Goal: Task Accomplishment & Management: Manage account settings

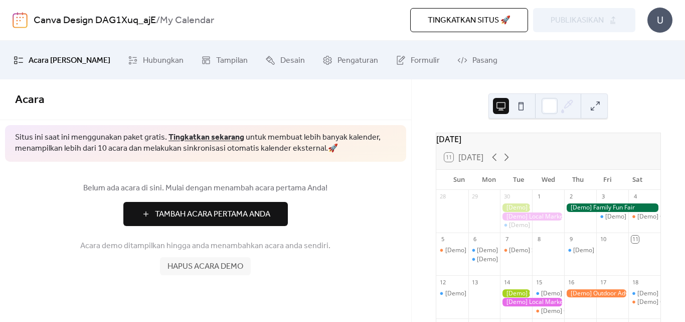
click at [230, 213] on span "Tambah Acara Pertama Anda" at bounding box center [212, 214] width 115 height 12
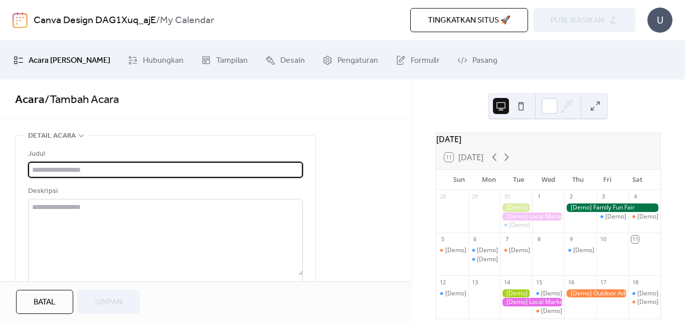
paste input "**********"
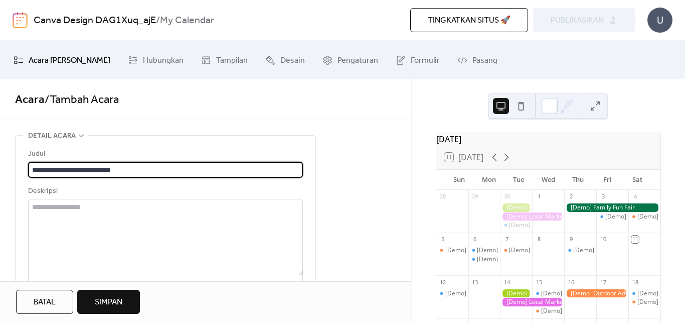
type input "**********"
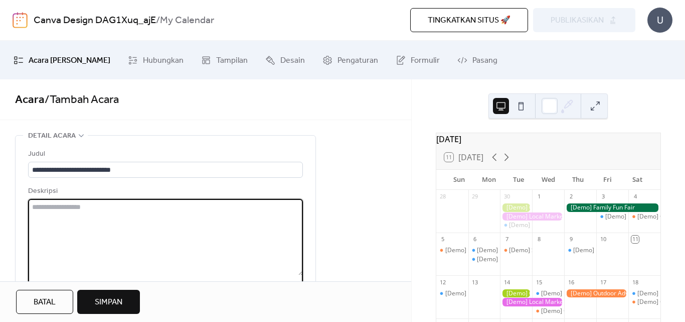
click at [80, 211] on textarea at bounding box center [165, 237] width 275 height 76
paste textarea "**********"
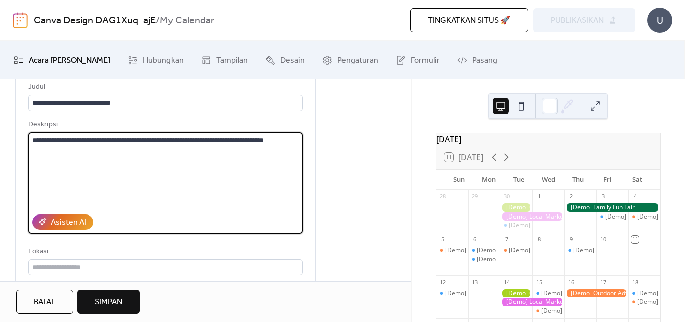
scroll to position [167, 0]
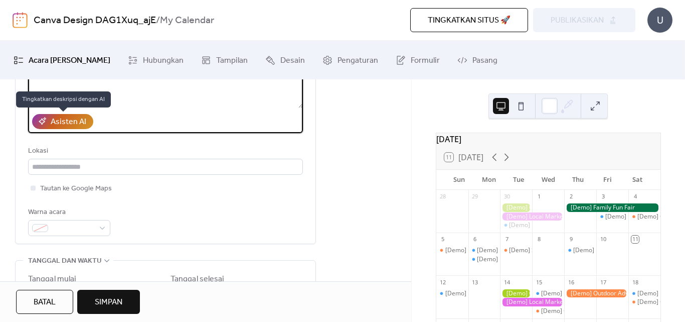
type textarea "**********"
click at [74, 122] on div "Asisten AI" at bounding box center [69, 122] width 36 height 12
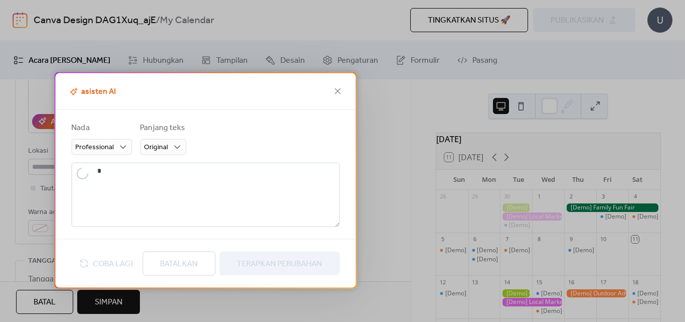
type textarea "**********"
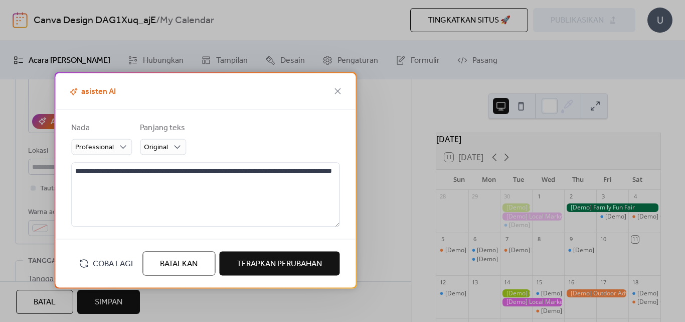
click at [254, 263] on span "Terapkan Perubahan" at bounding box center [279, 264] width 85 height 12
type textarea "**********"
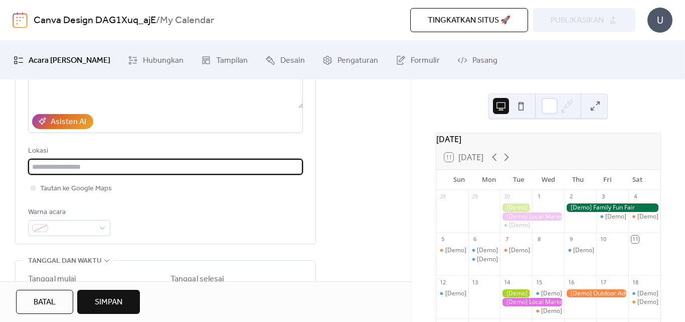
click at [102, 169] on input "text" at bounding box center [165, 167] width 275 height 16
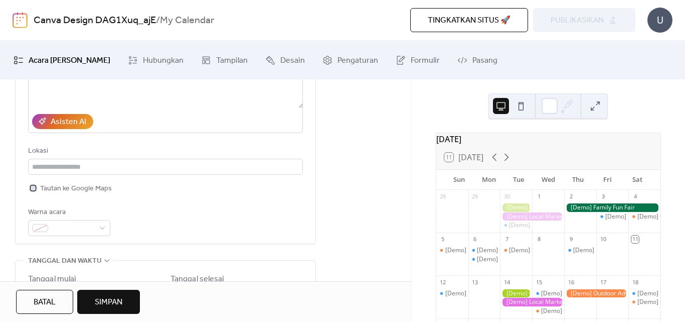
click at [34, 188] on div at bounding box center [33, 187] width 5 height 5
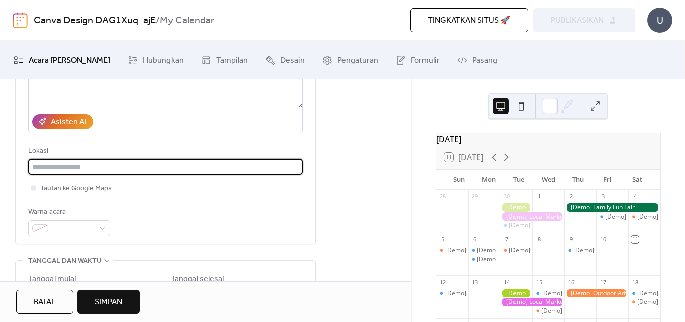
click at [102, 166] on input "text" at bounding box center [165, 167] width 275 height 16
paste input "**********"
type input "**********"
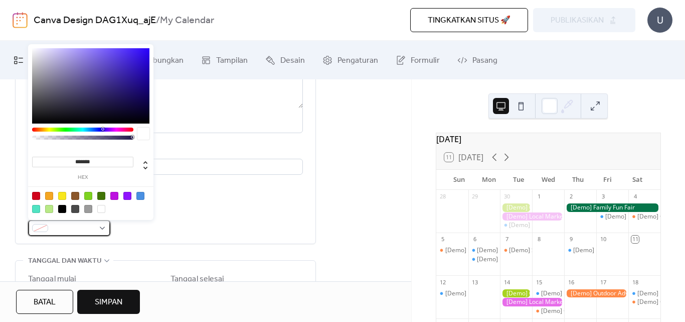
click at [103, 229] on div at bounding box center [69, 228] width 82 height 16
click at [37, 196] on div at bounding box center [36, 196] width 8 height 8
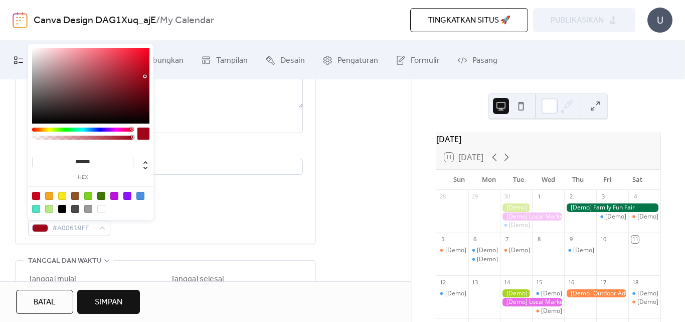
click at [145, 76] on div at bounding box center [90, 85] width 117 height 75
type input "*******"
click at [147, 81] on div at bounding box center [90, 85] width 117 height 75
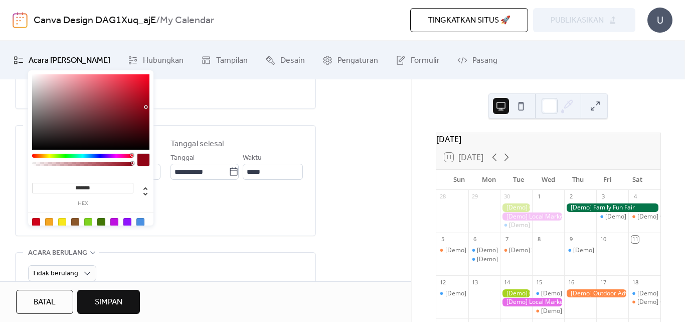
scroll to position [335, 0]
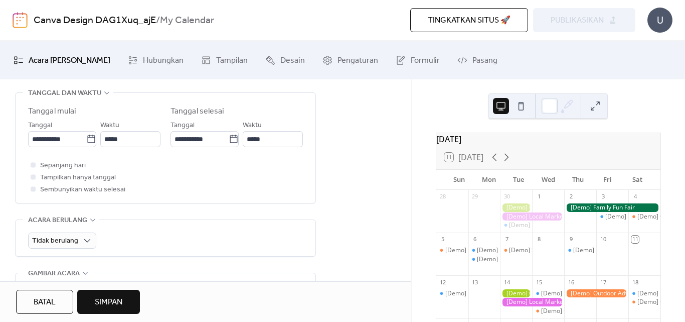
click at [209, 163] on div "Sepanjang hari Tampilkan hanya tanggal Sembunyikan waktu selesai" at bounding box center [165, 177] width 275 height 36
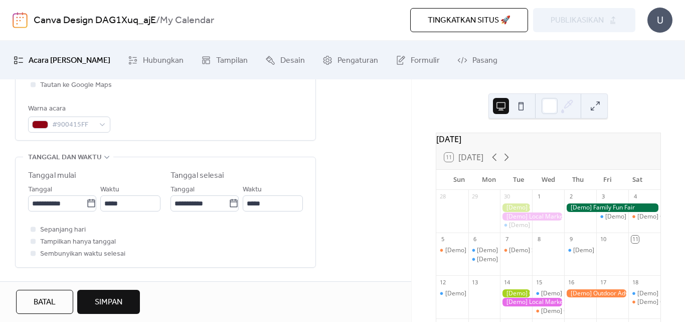
scroll to position [251, 0]
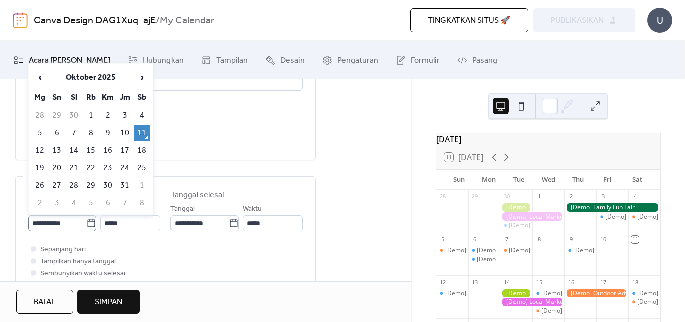
click at [89, 223] on icon at bounding box center [91, 223] width 10 height 10
click at [86, 223] on input "**********" at bounding box center [57, 223] width 58 height 16
click at [139, 79] on span "›" at bounding box center [141, 77] width 15 height 20
click at [141, 130] on td "8" at bounding box center [142, 132] width 16 height 17
type input "**********"
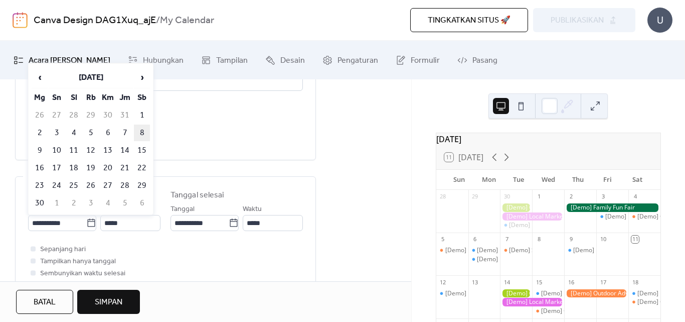
type input "**********"
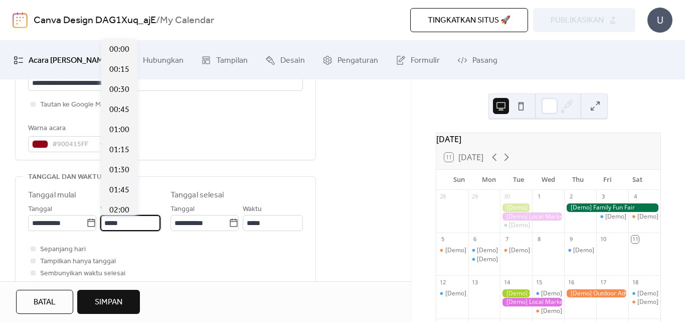
click at [126, 222] on input "*****" at bounding box center [130, 223] width 60 height 16
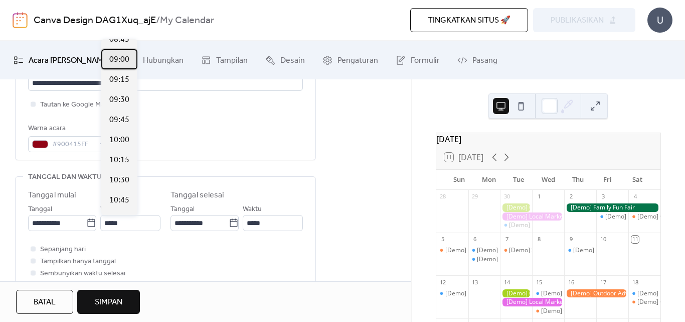
click at [126, 62] on span "09:00" at bounding box center [119, 60] width 20 height 12
type input "*****"
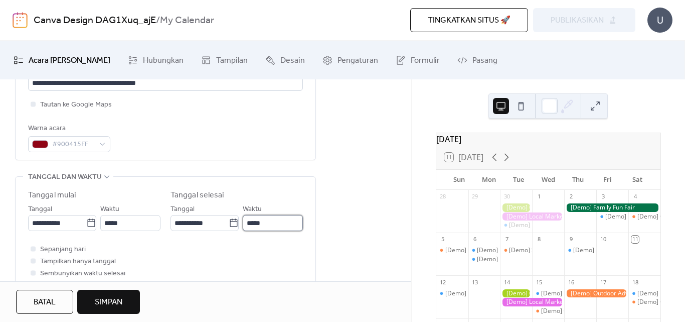
click at [263, 223] on input "*****" at bounding box center [273, 223] width 60 height 16
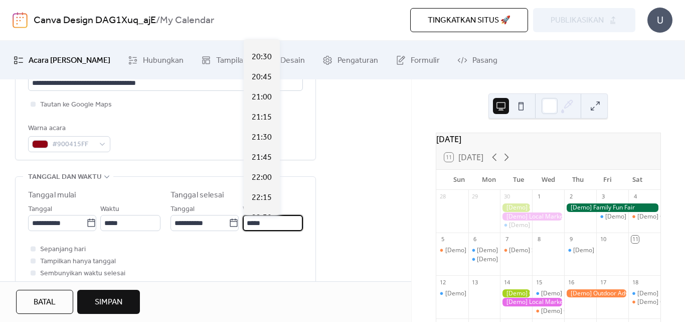
scroll to position [920, 0]
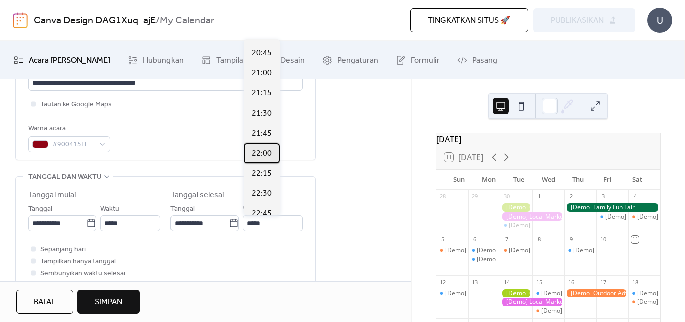
click at [261, 157] on span "22:00" at bounding box center [262, 154] width 20 height 12
type input "*****"
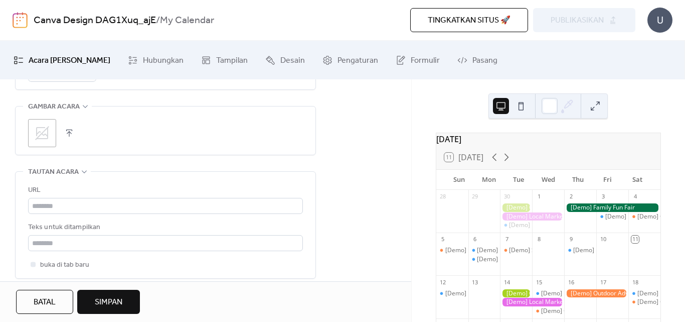
scroll to position [502, 0]
click at [66, 133] on button "button" at bounding box center [69, 132] width 14 height 14
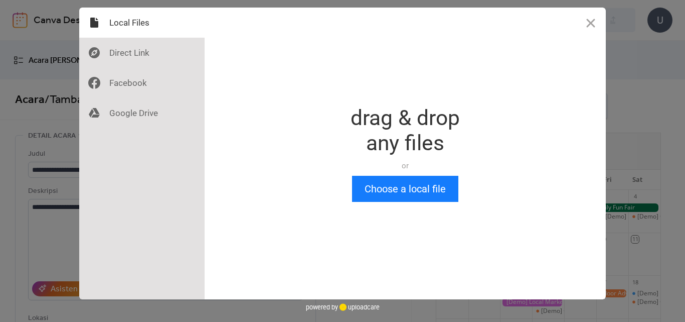
scroll to position [0, 0]
click at [386, 194] on button "Choose a local file" at bounding box center [405, 189] width 106 height 26
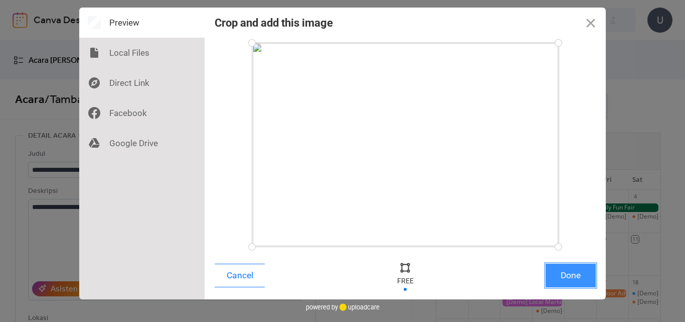
click at [561, 272] on button "Done" at bounding box center [571, 275] width 50 height 24
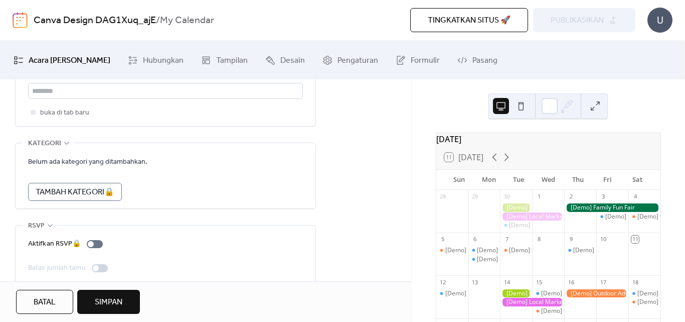
scroll to position [667, 0]
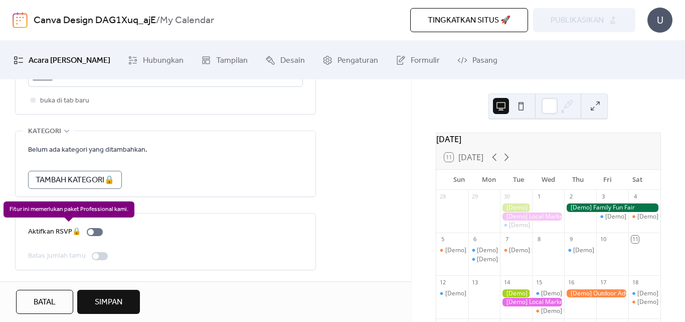
click at [89, 229] on div "Aktifkan RSVP 🔒" at bounding box center [67, 232] width 79 height 12
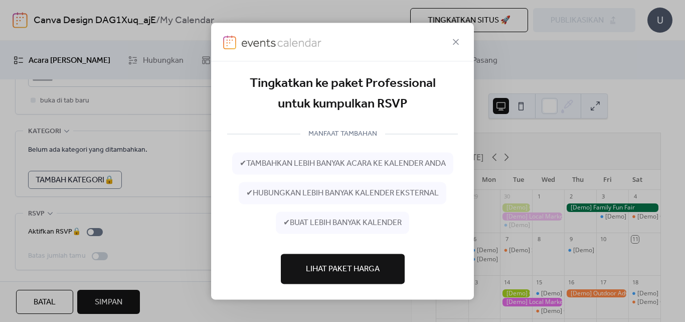
click at [325, 269] on span "Lihat Paket Harga" at bounding box center [343, 269] width 74 height 12
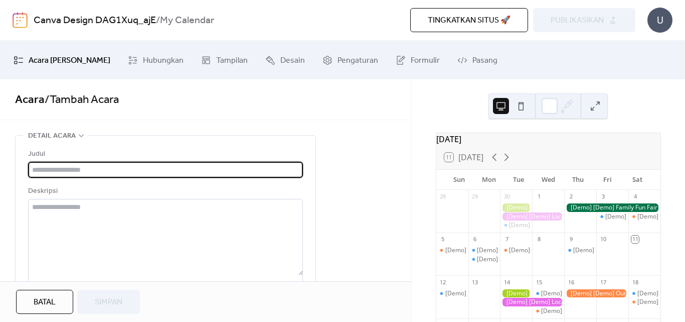
click at [171, 164] on input "text" at bounding box center [165, 170] width 275 height 16
paste input "**********"
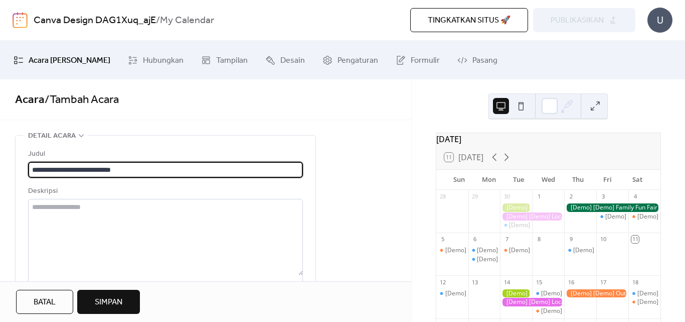
type input "**********"
click at [98, 210] on textarea at bounding box center [165, 237] width 275 height 76
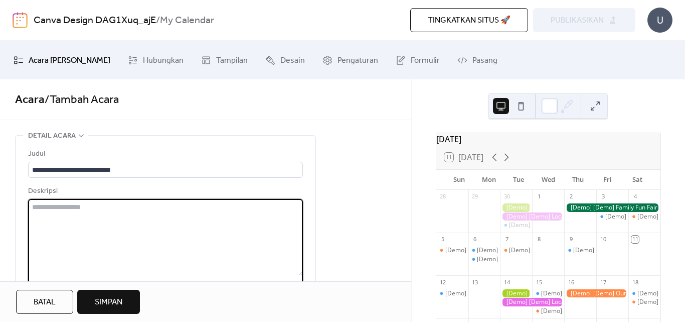
paste textarea "**********"
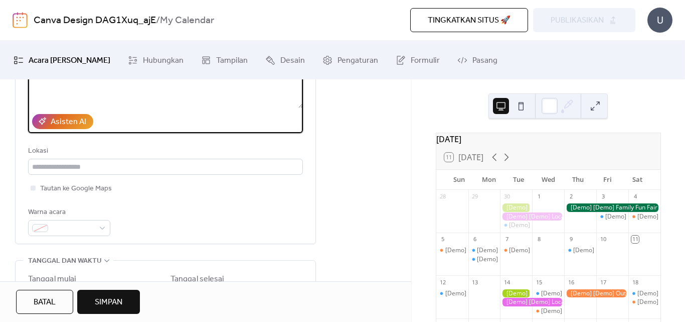
scroll to position [251, 0]
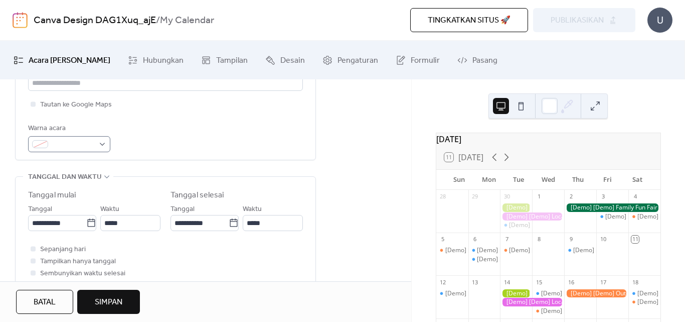
type textarea "**********"
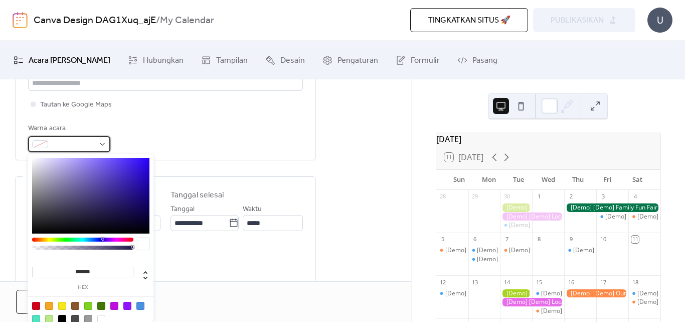
click at [99, 146] on div at bounding box center [69, 144] width 82 height 16
click at [32, 304] on div at bounding box center [90, 312] width 127 height 32
click at [37, 306] on div at bounding box center [36, 306] width 8 height 8
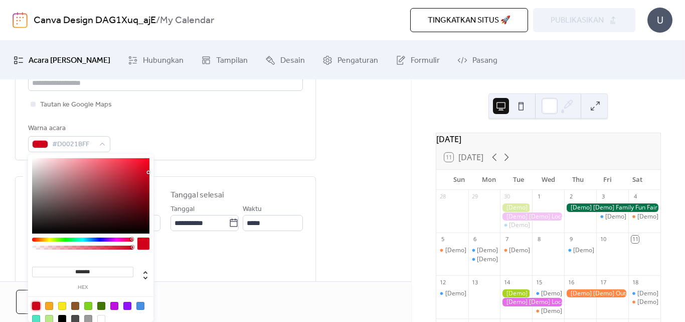
type input "*******"
click at [147, 199] on div at bounding box center [90, 195] width 117 height 75
click at [144, 244] on div at bounding box center [143, 243] width 12 height 12
click at [202, 148] on div "Warna acara #740210FF" at bounding box center [165, 137] width 275 height 30
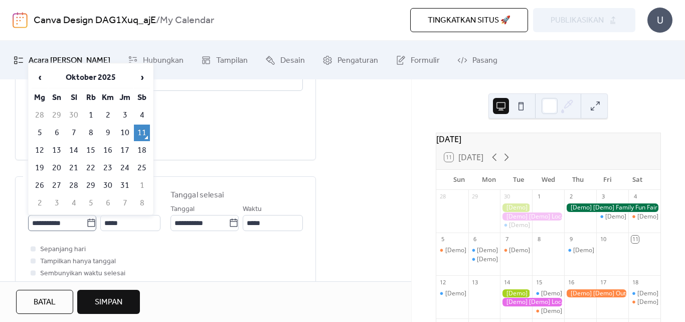
click at [92, 226] on icon at bounding box center [91, 223] width 10 height 10
click at [86, 226] on input "**********" at bounding box center [57, 223] width 58 height 16
click at [142, 80] on span "›" at bounding box center [141, 77] width 15 height 20
click at [144, 134] on td "8" at bounding box center [142, 132] width 16 height 17
type input "**********"
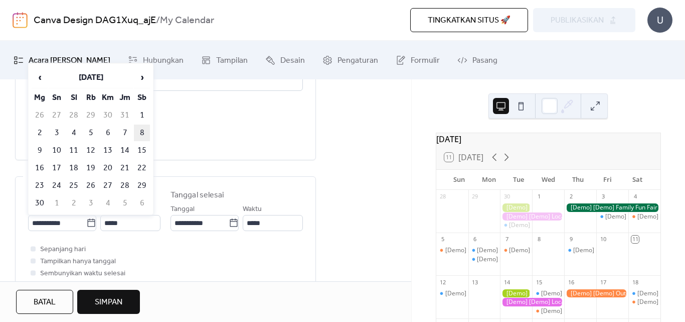
type input "**********"
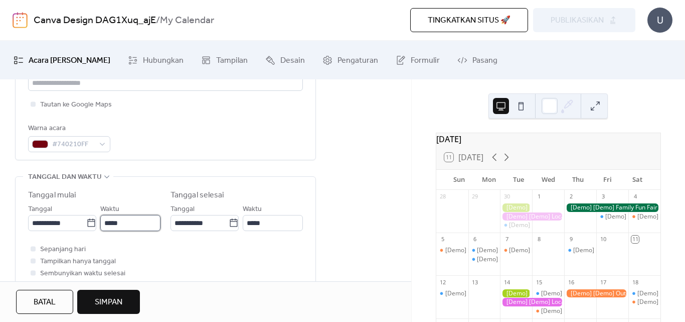
click at [126, 222] on input "*****" at bounding box center [130, 223] width 60 height 16
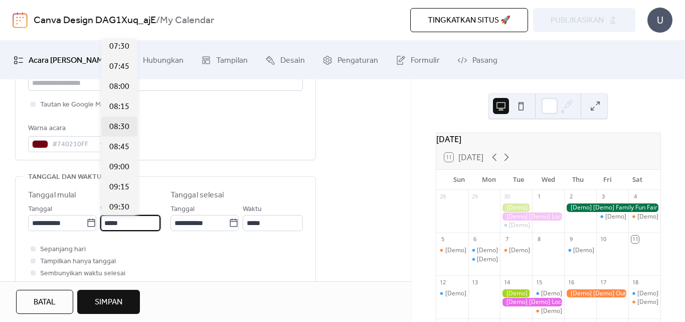
scroll to position [629, 0]
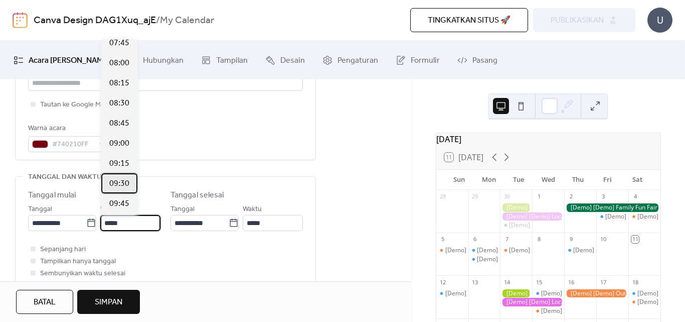
click at [125, 182] on span "09:30" at bounding box center [119, 184] width 20 height 12
type input "*****"
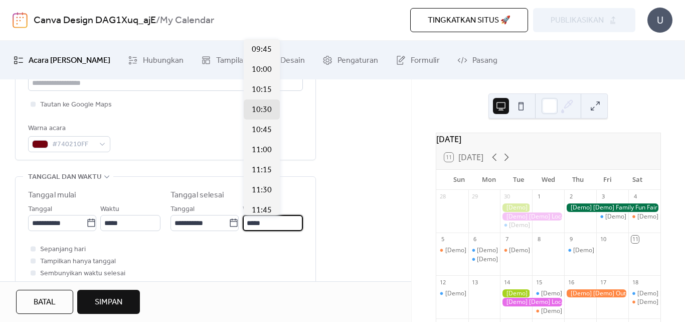
click at [256, 223] on input "*****" at bounding box center [273, 223] width 60 height 16
click at [262, 147] on span "22:00" at bounding box center [262, 149] width 20 height 12
type input "*****"
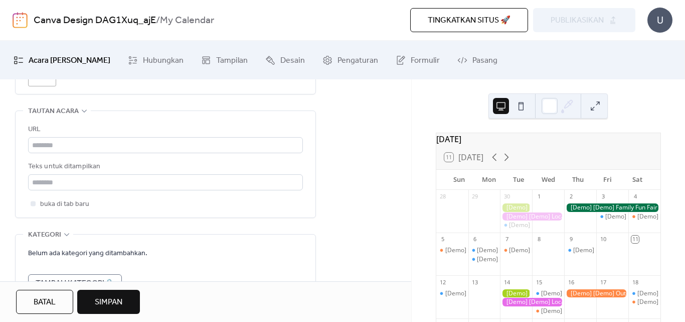
scroll to position [586, 0]
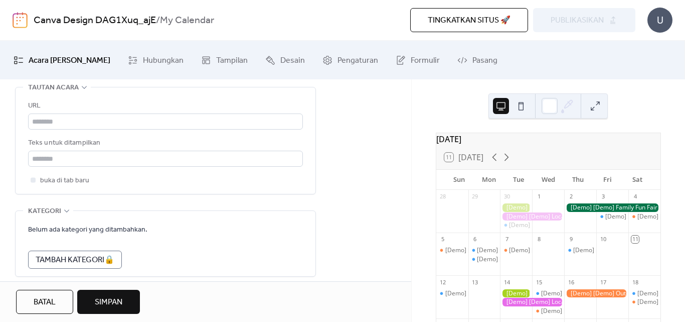
click at [110, 297] on span "Simpan" at bounding box center [109, 302] width 28 height 12
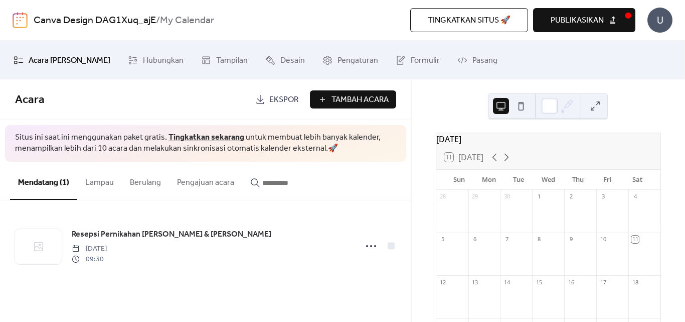
click at [523, 107] on button at bounding box center [521, 106] width 16 height 16
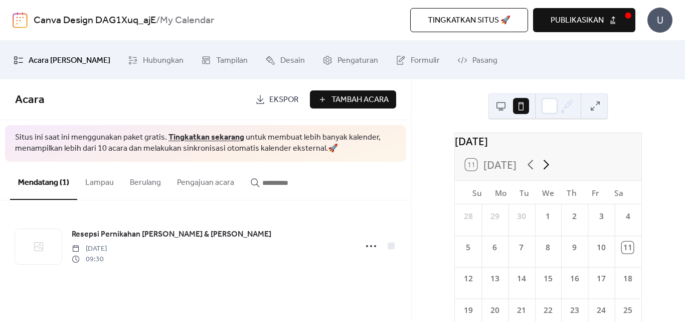
click at [547, 172] on icon at bounding box center [547, 165] width 16 height 16
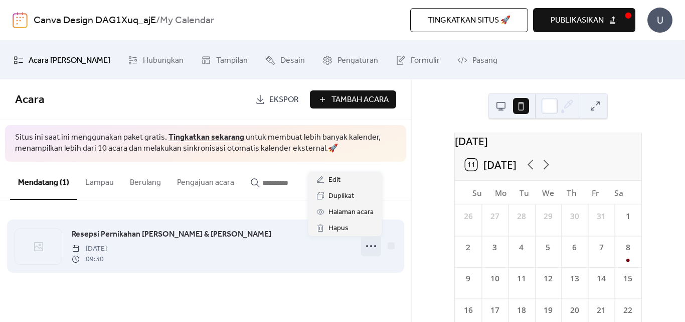
click at [376, 248] on icon at bounding box center [371, 246] width 16 height 16
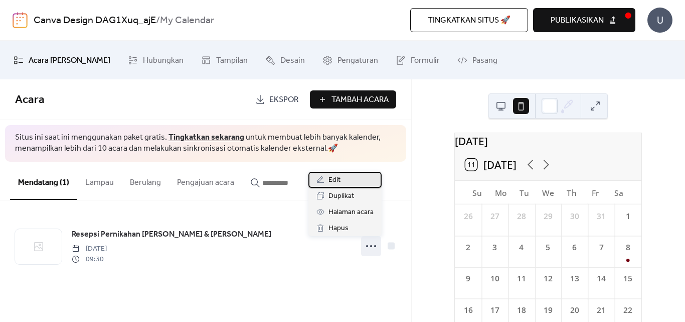
click at [347, 183] on div "Edit" at bounding box center [345, 180] width 73 height 16
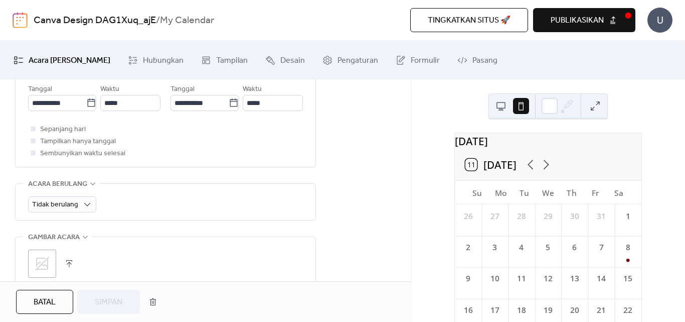
scroll to position [418, 0]
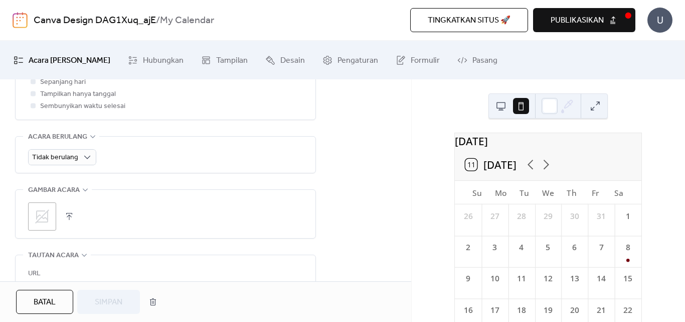
click at [39, 208] on icon at bounding box center [42, 216] width 16 height 16
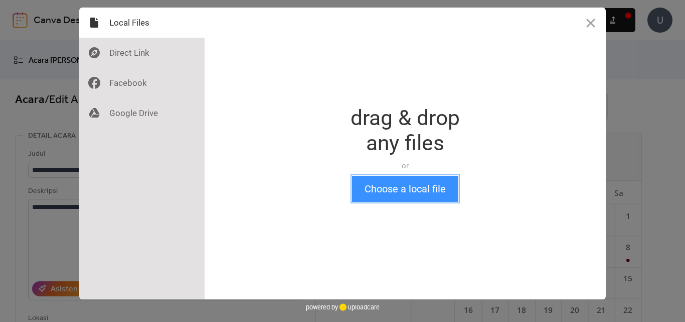
click at [426, 192] on button "Choose a local file" at bounding box center [405, 189] width 106 height 26
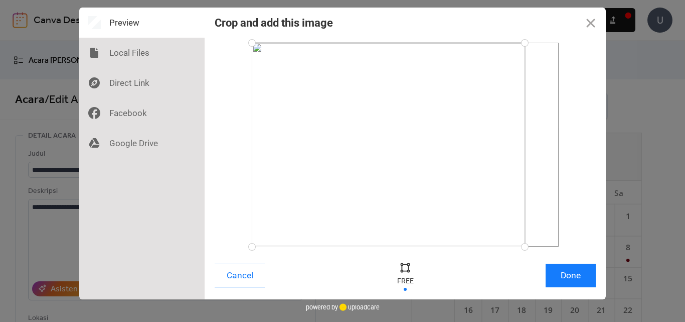
drag, startPoint x: 559, startPoint y: 246, endPoint x: 525, endPoint y: 247, distance: 33.6
click at [525, 247] on div at bounding box center [525, 247] width 18 height 18
drag, startPoint x: 251, startPoint y: 45, endPoint x: 262, endPoint y: 49, distance: 11.7
click at [262, 49] on div at bounding box center [263, 49] width 18 height 18
click at [569, 274] on button "Done" at bounding box center [571, 275] width 50 height 24
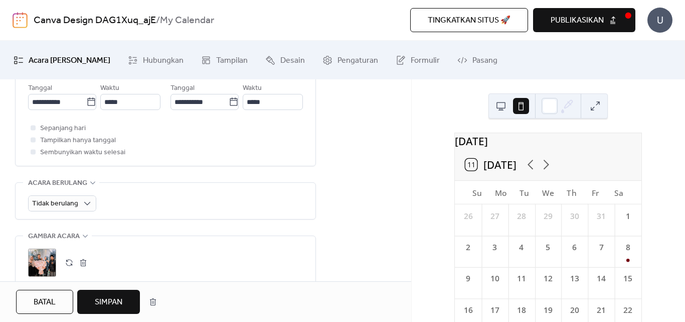
scroll to position [418, 0]
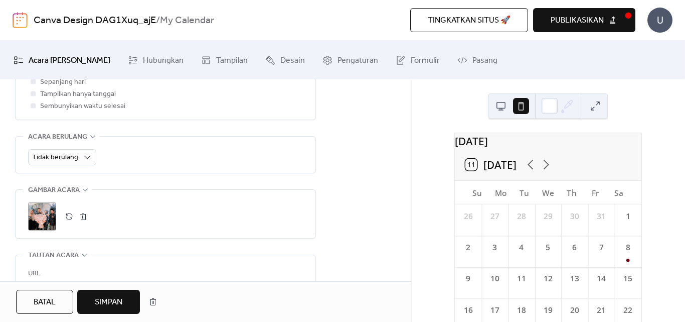
click at [100, 300] on span "Simpan" at bounding box center [109, 302] width 28 height 12
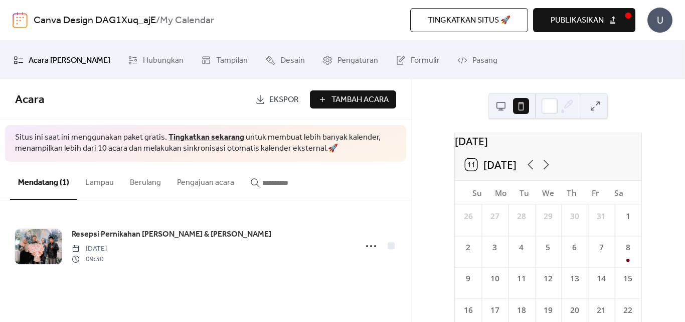
click at [282, 100] on span "Ekspor" at bounding box center [283, 100] width 29 height 12
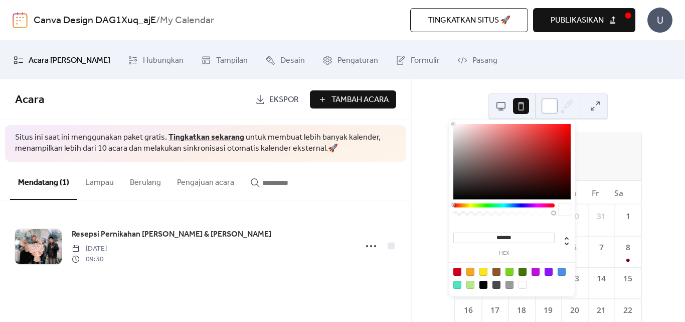
click at [548, 109] on div at bounding box center [550, 106] width 16 height 16
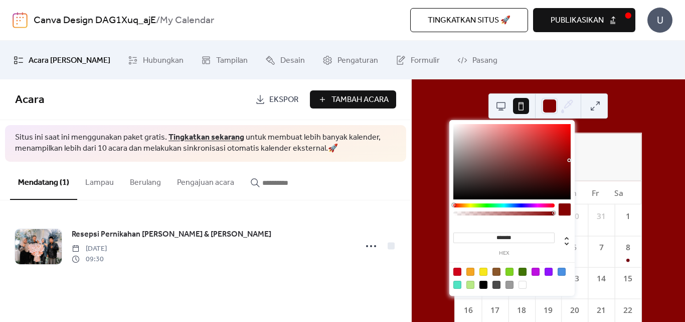
click at [570, 160] on div at bounding box center [512, 161] width 117 height 75
type input "*******"
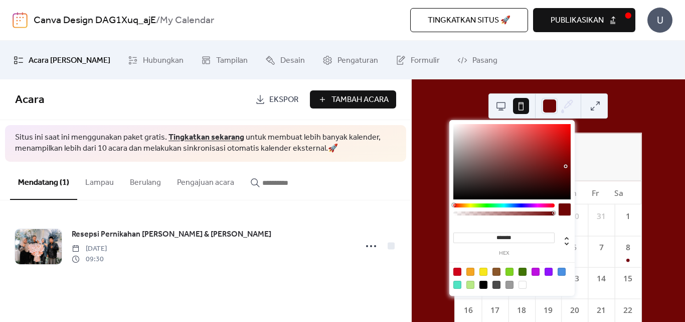
click at [566, 166] on div at bounding box center [512, 161] width 117 height 75
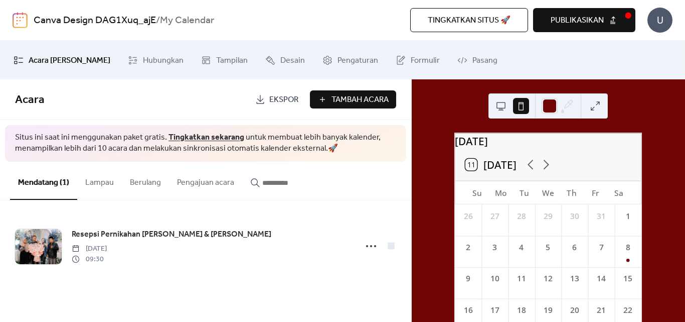
click at [431, 159] on div "[DATE] 11 [DATE] Su Mo Tu We Th Fr Sa 26 27 28 29 30 31 1 2 3 4 5 6 7 8 9 10 11…" at bounding box center [548, 200] width 273 height 242
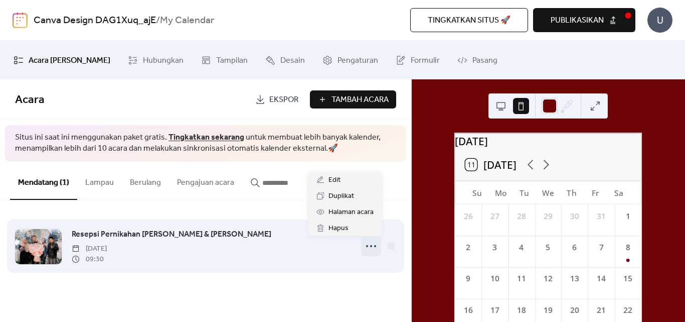
click at [374, 248] on icon at bounding box center [371, 246] width 16 height 16
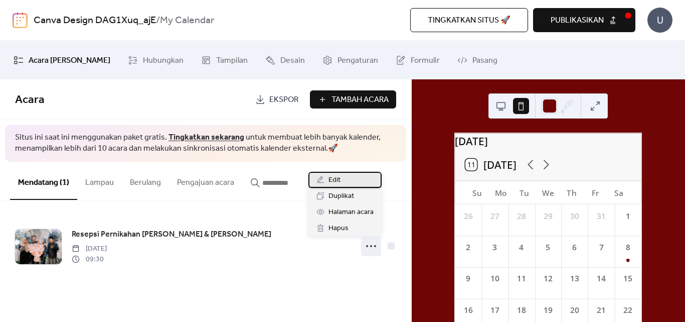
click at [332, 181] on span "Edit" at bounding box center [335, 180] width 12 height 12
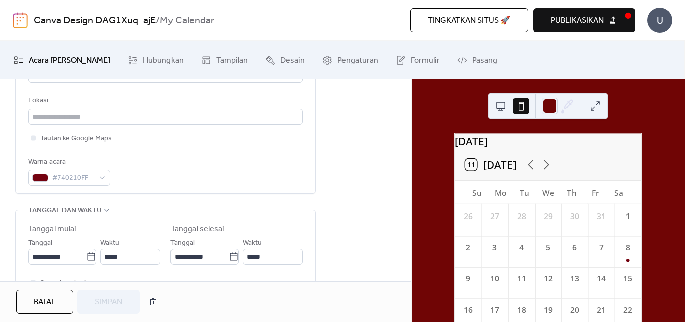
scroll to position [251, 0]
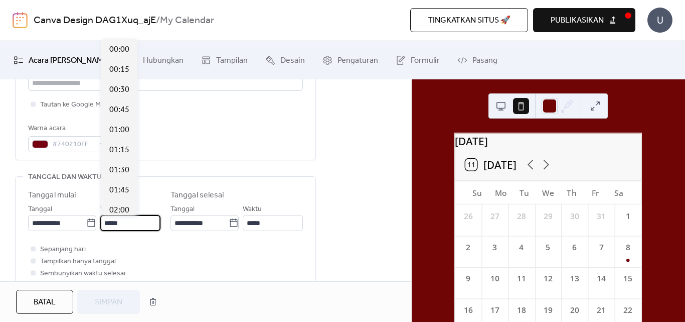
click at [135, 221] on input "*****" at bounding box center [130, 223] width 60 height 16
click at [126, 94] on span "10:00" at bounding box center [119, 90] width 20 height 12
type input "*****"
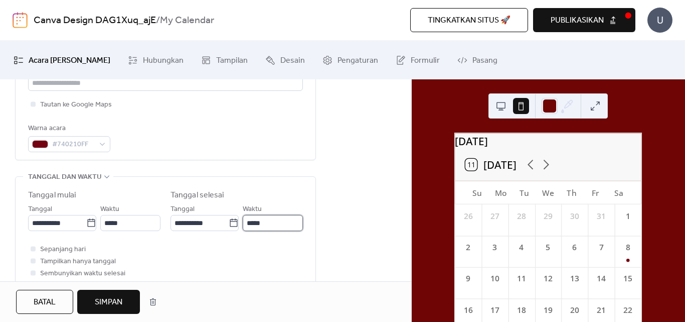
click at [267, 223] on input "*****" at bounding box center [273, 223] width 60 height 16
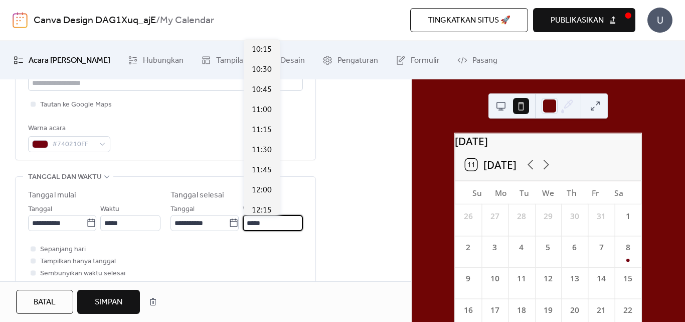
scroll to position [928, 0]
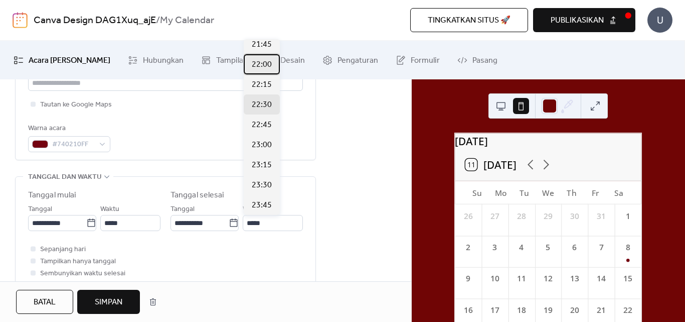
click at [266, 67] on span "22:00" at bounding box center [262, 65] width 20 height 12
type input "*****"
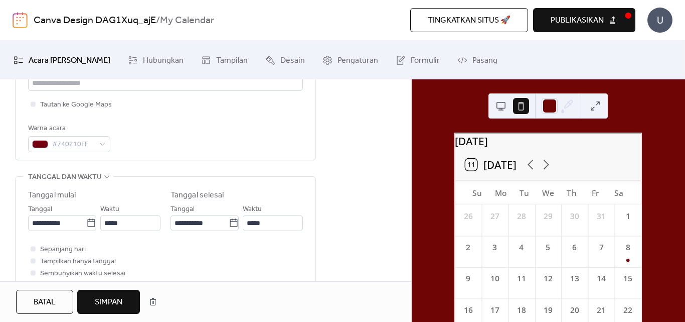
click at [119, 296] on span "Simpan" at bounding box center [109, 302] width 28 height 12
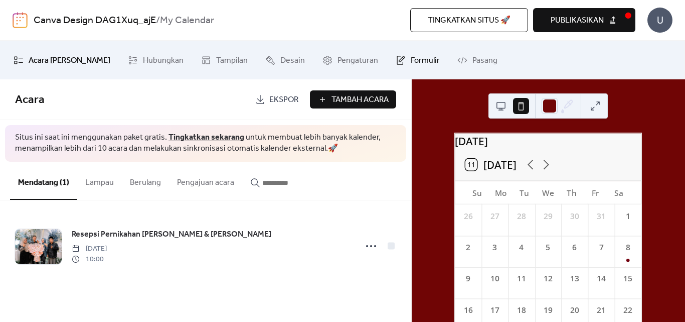
click at [396, 61] on icon at bounding box center [401, 60] width 10 height 10
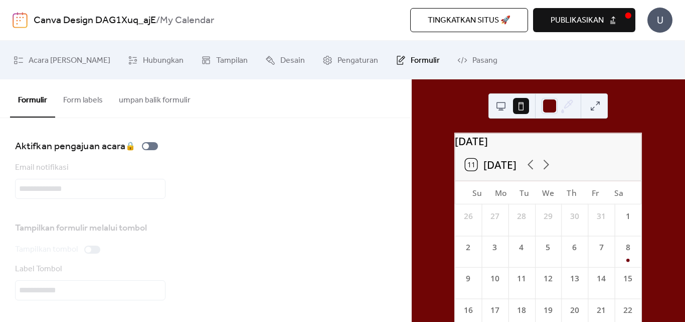
click at [95, 99] on button "Form labels" at bounding box center [83, 97] width 56 height 37
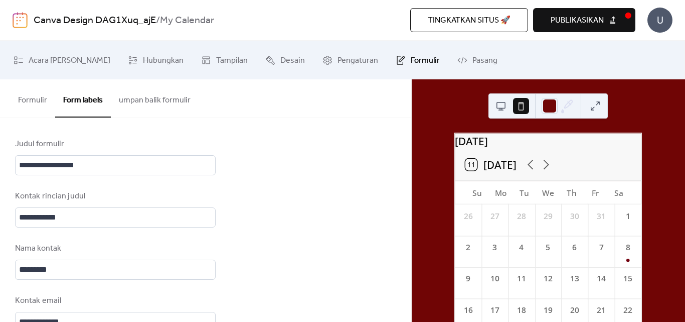
click at [28, 97] on button "Formulir" at bounding box center [32, 97] width 45 height 37
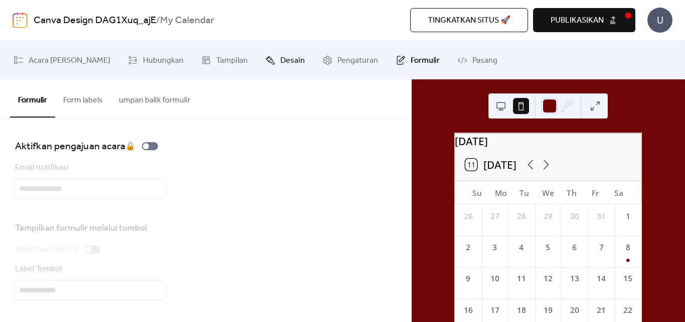
click at [281, 66] on span "Desain" at bounding box center [293, 61] width 25 height 16
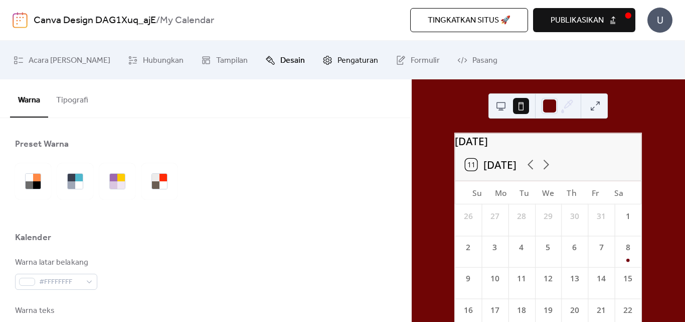
click at [338, 63] on span "Pengaturan" at bounding box center [358, 61] width 41 height 16
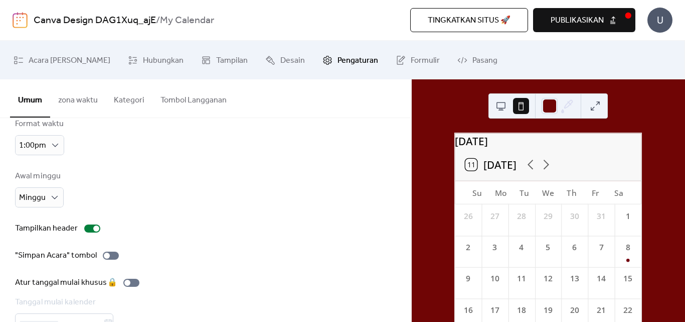
scroll to position [131, 0]
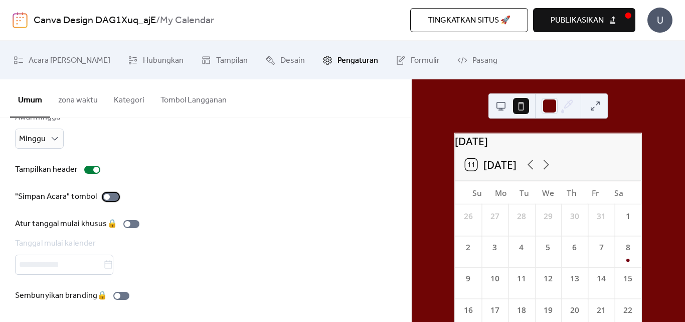
click at [105, 194] on div at bounding box center [107, 197] width 6 height 6
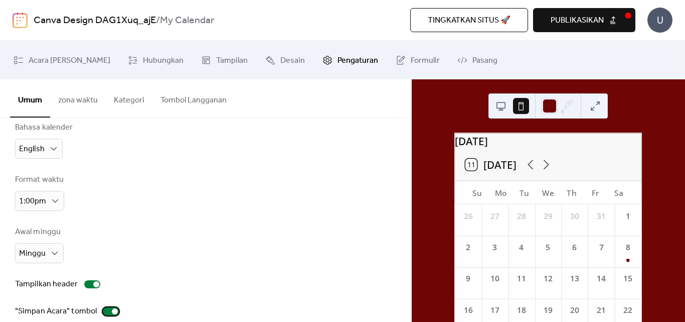
scroll to position [0, 0]
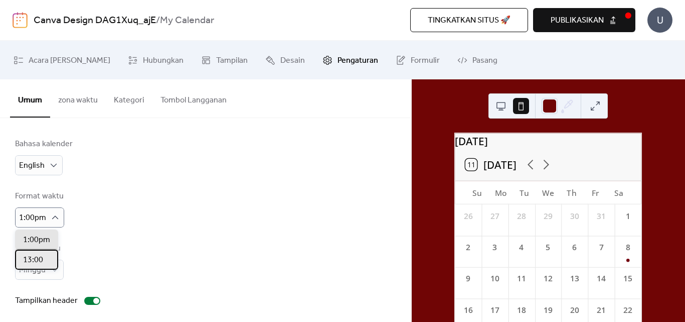
click at [41, 261] on span "13:00" at bounding box center [33, 260] width 20 height 12
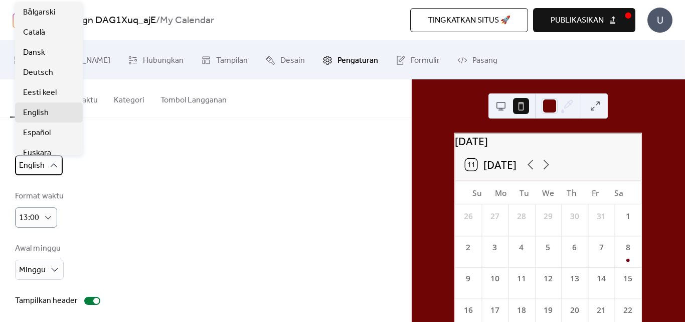
click at [52, 166] on icon at bounding box center [54, 165] width 10 height 10
click at [53, 165] on icon at bounding box center [54, 165] width 10 height 10
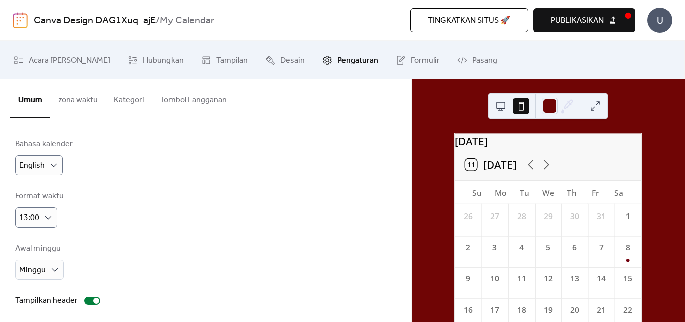
click at [87, 105] on button "zona waktu" at bounding box center [78, 97] width 56 height 37
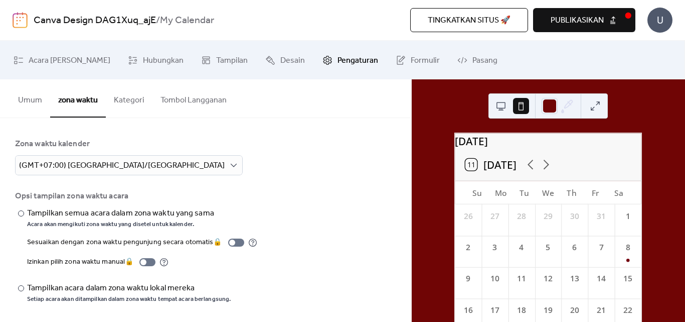
scroll to position [2, 0]
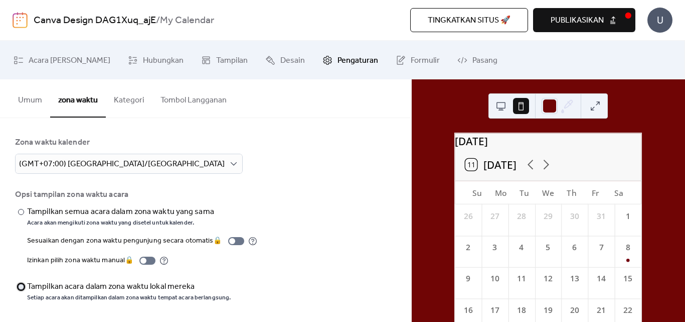
click at [21, 288] on div at bounding box center [21, 287] width 6 height 6
click at [130, 103] on button "Kategori" at bounding box center [129, 97] width 47 height 37
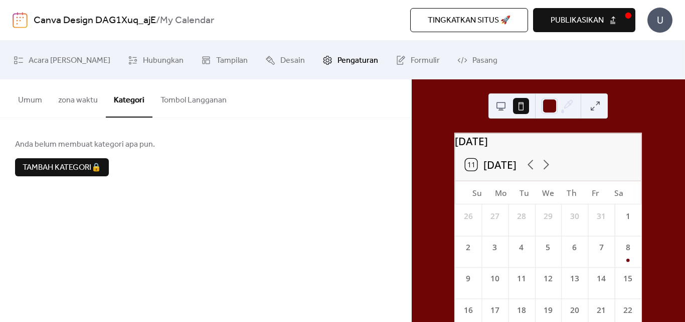
click at [174, 102] on button "Tombol Langganan" at bounding box center [194, 97] width 82 height 37
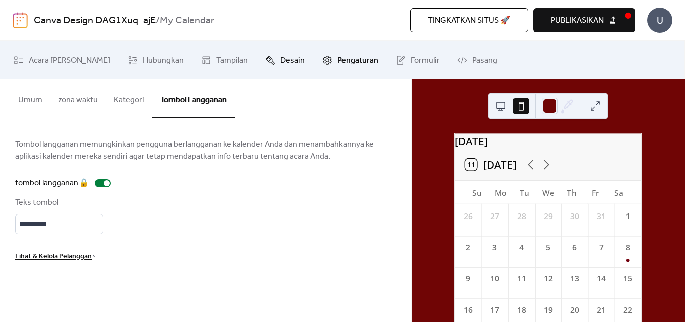
click at [281, 58] on span "Desain" at bounding box center [293, 61] width 25 height 16
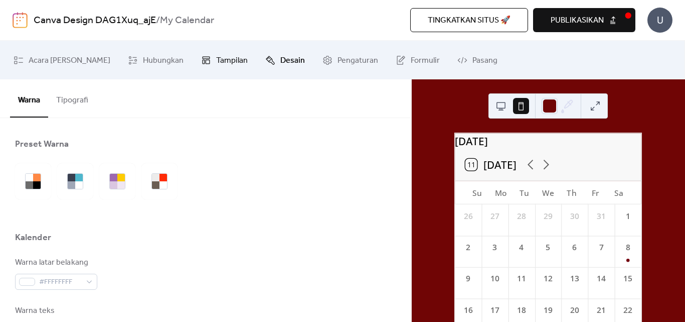
click at [216, 63] on span "Tampilan" at bounding box center [232, 61] width 32 height 16
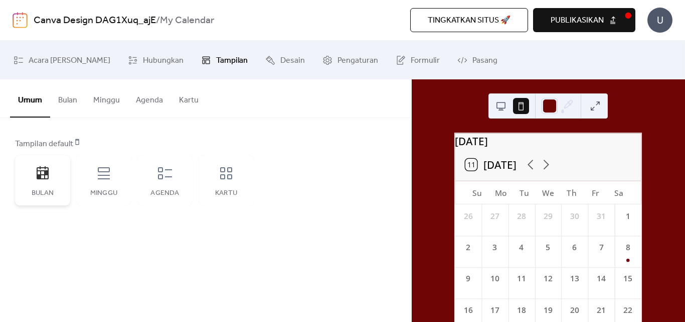
click at [51, 181] on div "Bulan" at bounding box center [42, 180] width 55 height 50
click at [107, 181] on icon at bounding box center [104, 173] width 16 height 16
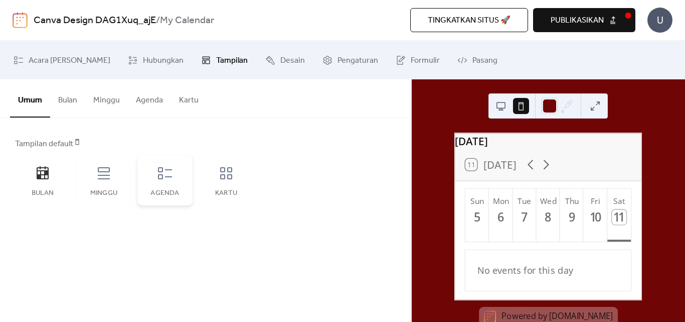
click at [162, 188] on div "Agenda" at bounding box center [164, 180] width 55 height 50
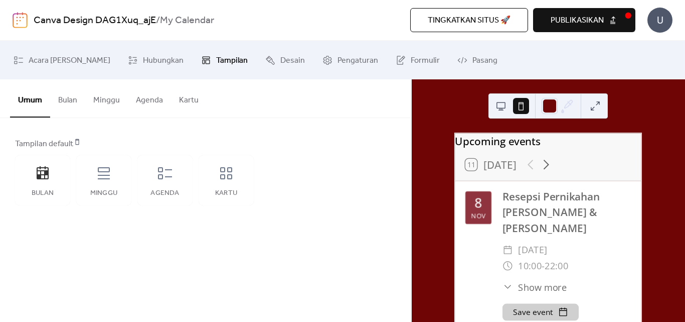
scroll to position [56, 0]
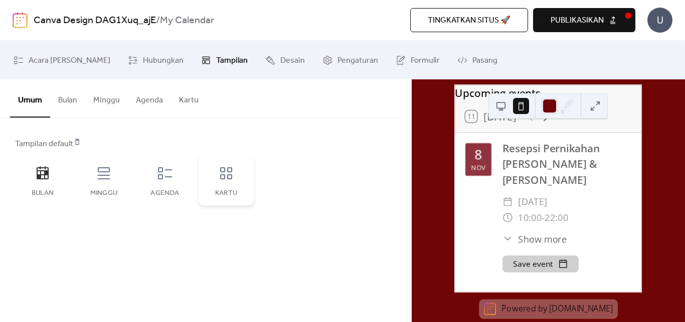
click at [226, 182] on div "Kartu" at bounding box center [226, 180] width 55 height 50
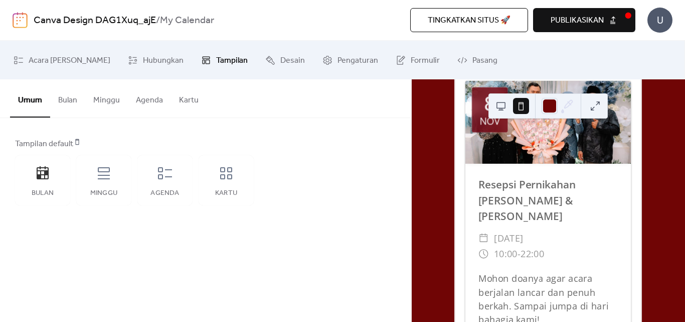
scroll to position [84, 0]
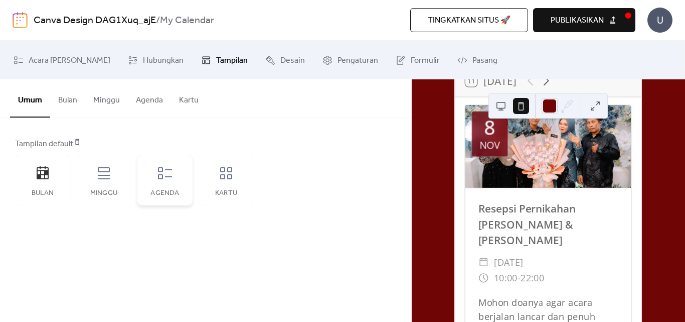
click at [171, 181] on icon at bounding box center [165, 173] width 16 height 16
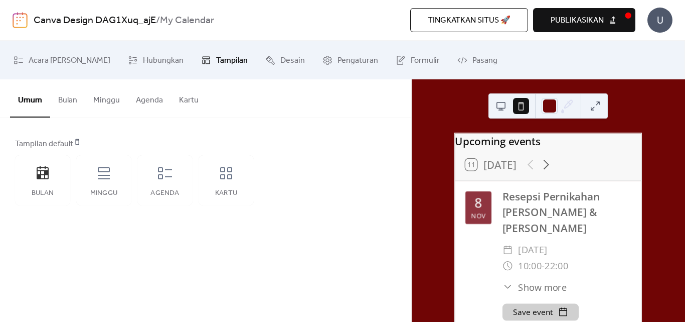
scroll to position [56, 0]
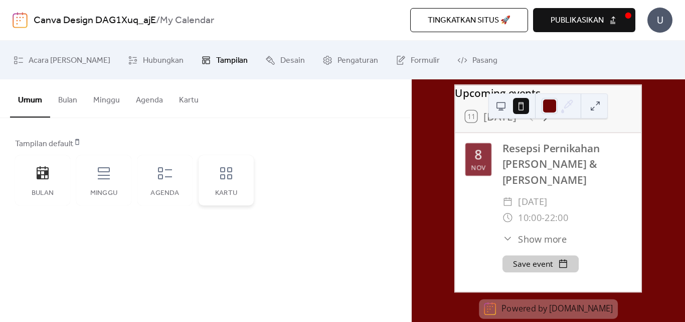
click at [240, 188] on div "Kartu" at bounding box center [226, 180] width 55 height 50
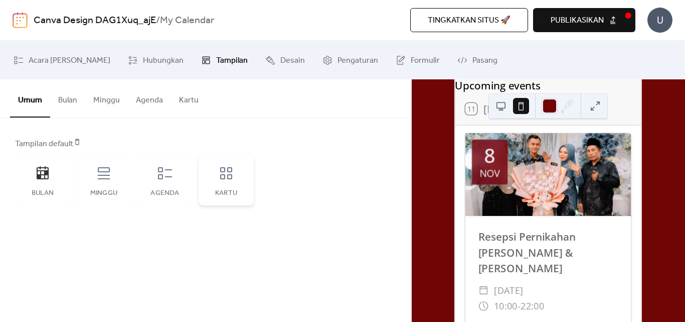
scroll to position [0, 0]
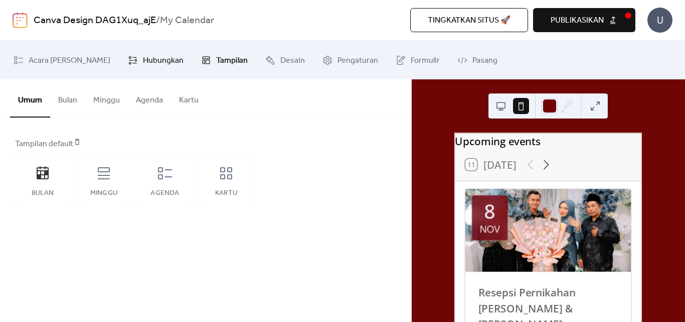
click at [143, 61] on span "Hubungkan" at bounding box center [163, 61] width 41 height 16
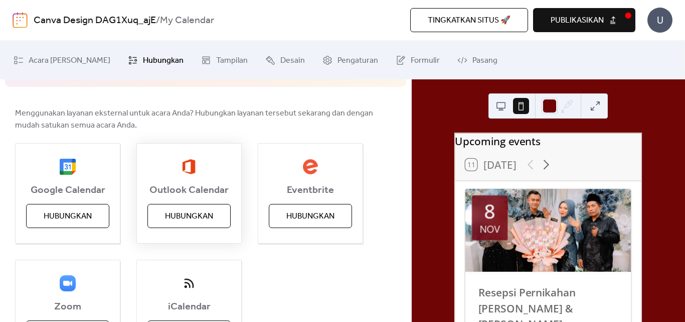
scroll to position [154, 0]
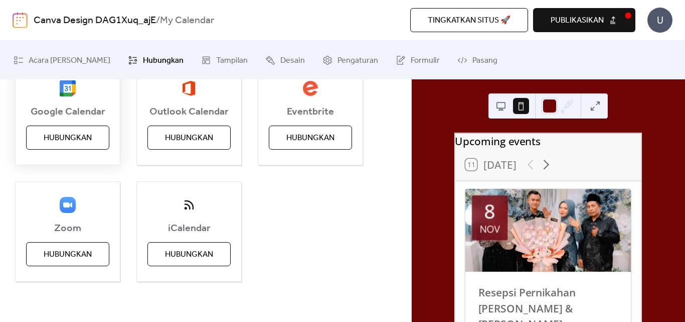
click at [68, 138] on span "Hubungkan" at bounding box center [68, 138] width 48 height 12
click at [190, 139] on span "Hubungkan" at bounding box center [189, 138] width 48 height 12
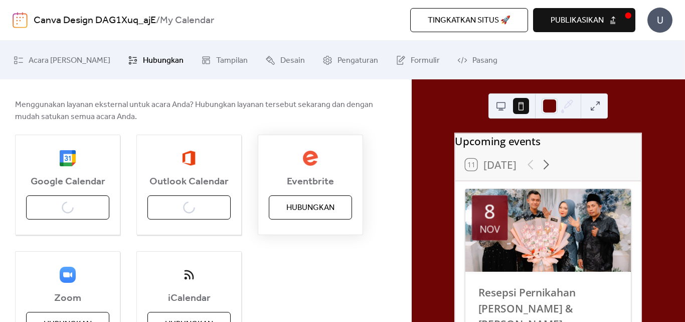
scroll to position [0, 0]
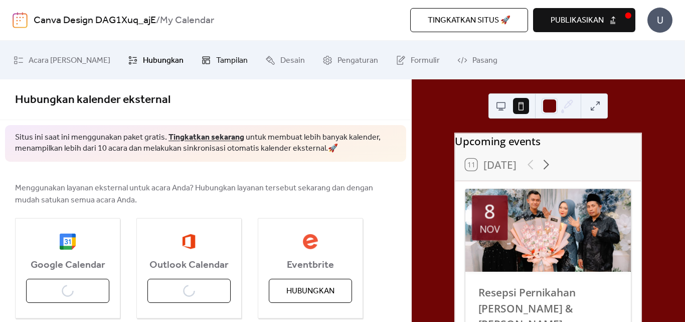
click at [194, 61] on link "Tampilan" at bounding box center [225, 60] width 62 height 31
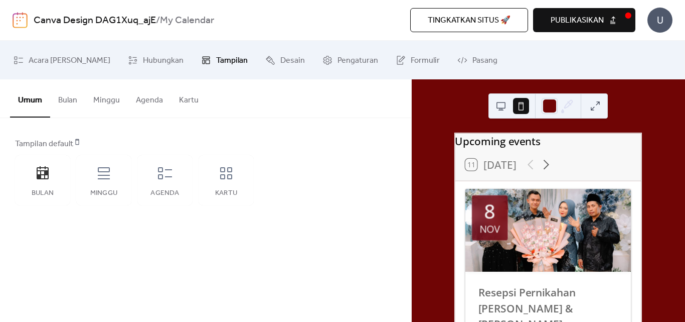
scroll to position [167, 0]
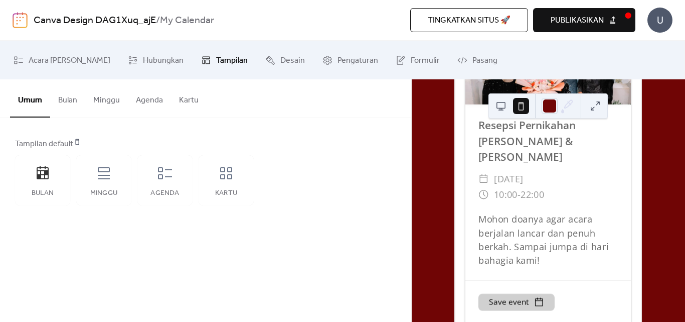
click at [500, 109] on button at bounding box center [501, 106] width 16 height 16
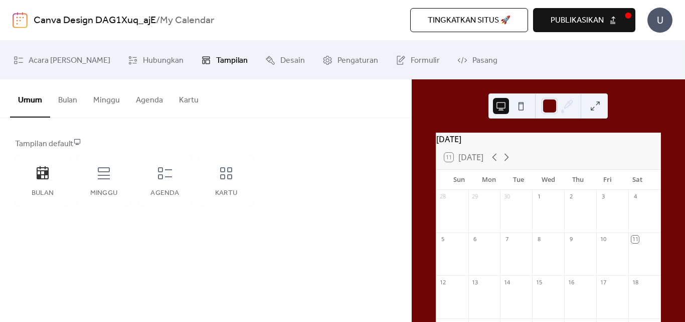
scroll to position [178, 0]
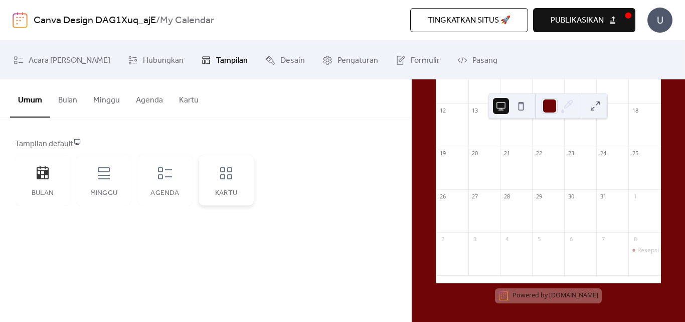
click at [223, 176] on icon at bounding box center [226, 173] width 16 height 16
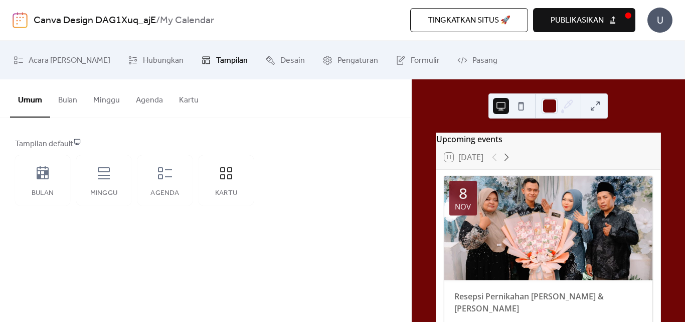
scroll to position [131, 0]
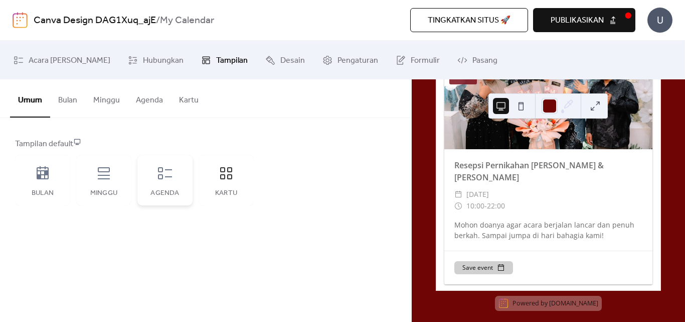
click at [163, 179] on icon at bounding box center [165, 173] width 16 height 16
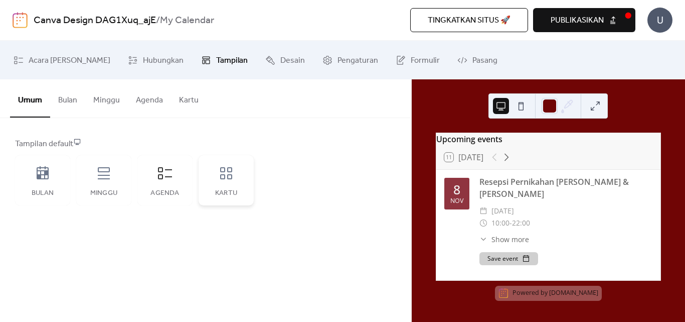
click at [235, 191] on div "Kartu" at bounding box center [226, 193] width 35 height 8
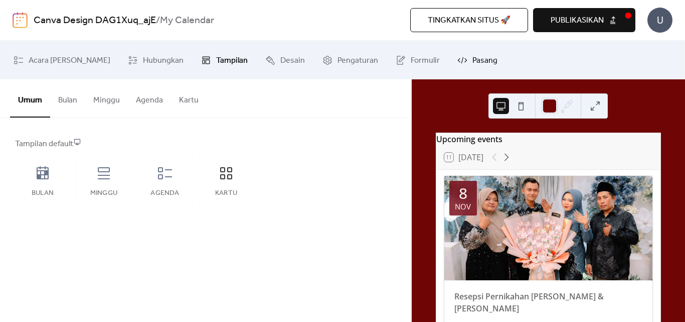
click at [473, 60] on span "Pasang" at bounding box center [485, 61] width 25 height 16
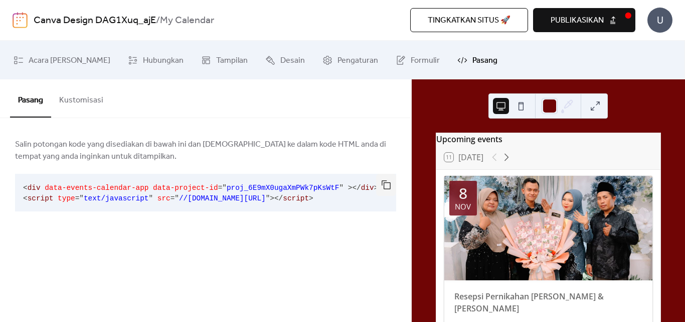
click at [79, 98] on button "Kustomisasi" at bounding box center [81, 97] width 60 height 37
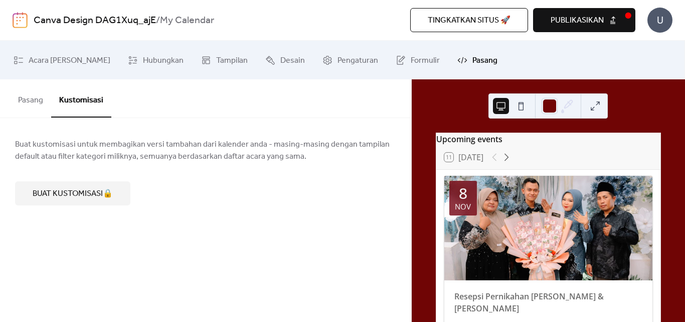
click at [34, 100] on button "Pasang" at bounding box center [30, 97] width 41 height 37
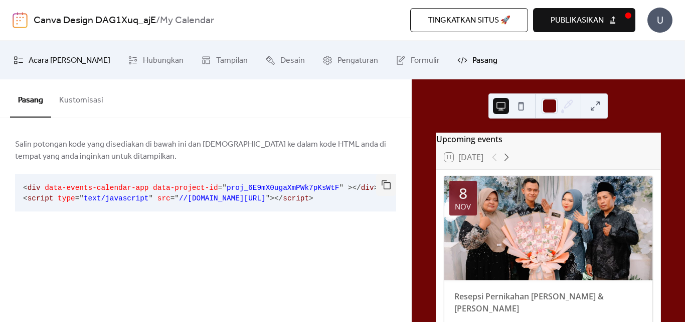
click at [59, 60] on span "Acara [PERSON_NAME]" at bounding box center [70, 61] width 82 height 16
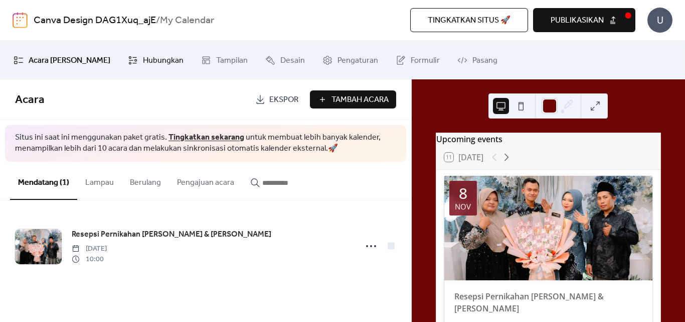
click at [143, 60] on span "Hubungkan" at bounding box center [163, 61] width 41 height 16
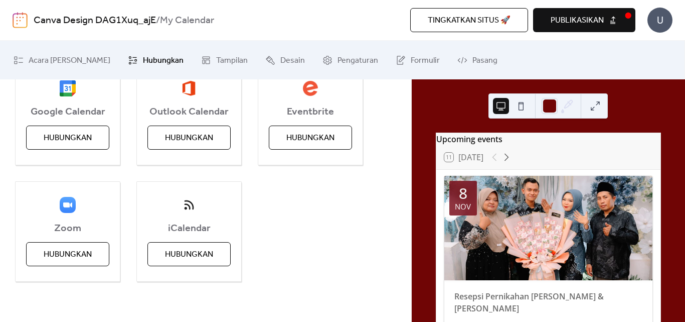
scroll to position [70, 0]
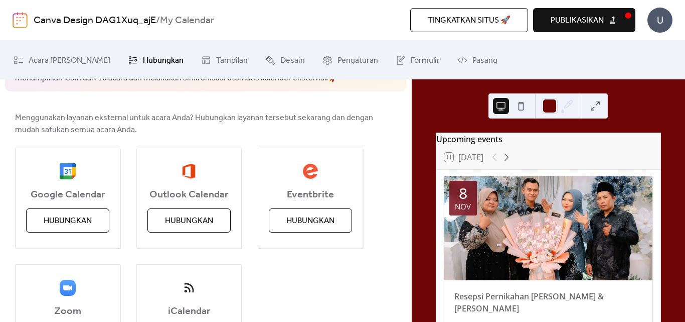
click at [591, 23] on span "publikasikan" at bounding box center [577, 21] width 53 height 12
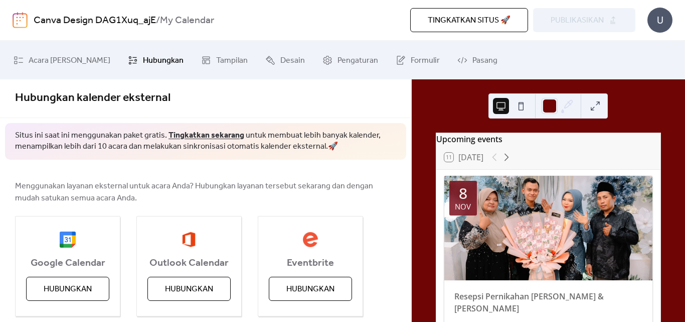
scroll to position [0, 0]
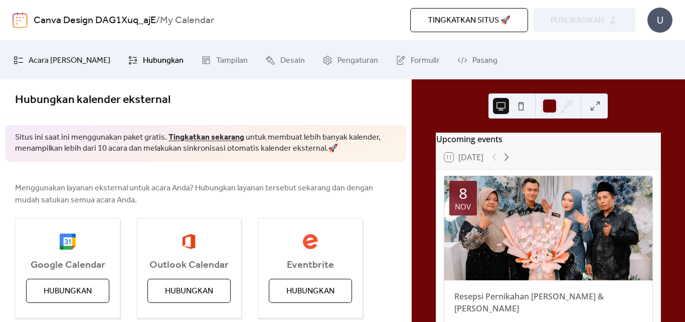
click at [49, 60] on span "Acara [PERSON_NAME]" at bounding box center [70, 61] width 82 height 16
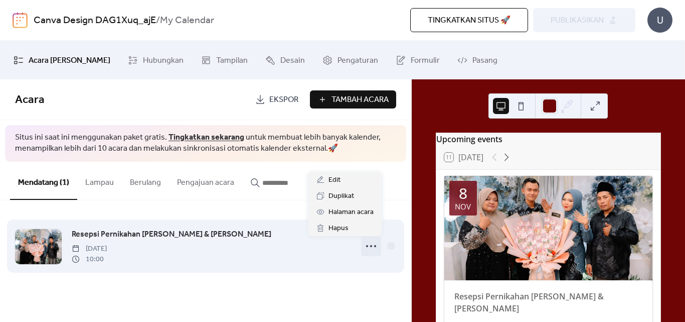
click at [373, 246] on icon at bounding box center [371, 246] width 16 height 16
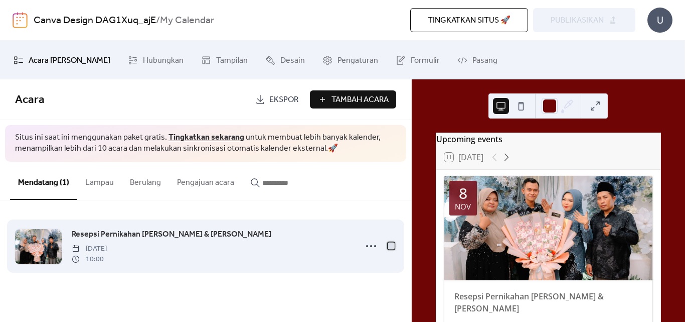
click at [391, 246] on div at bounding box center [391, 245] width 7 height 7
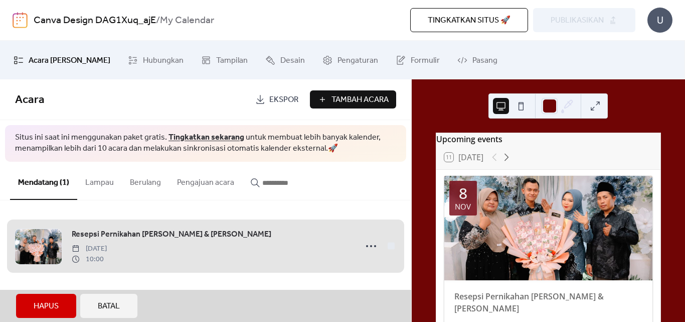
click at [107, 305] on span "Batal" at bounding box center [109, 306] width 22 height 12
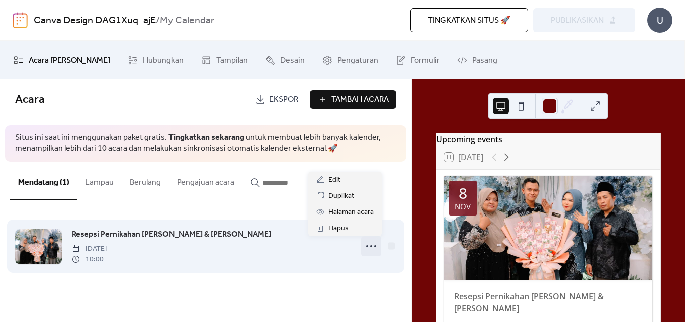
click at [370, 248] on icon at bounding box center [371, 246] width 16 height 16
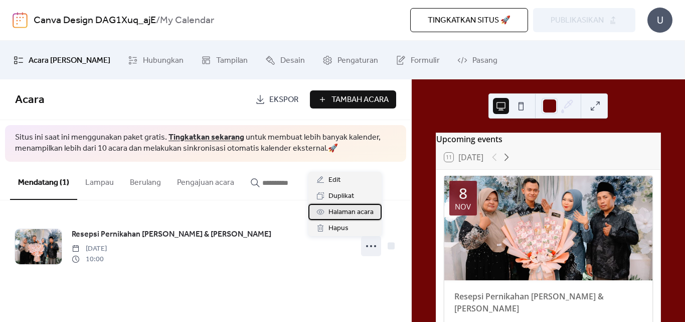
click at [330, 213] on span "Halaman acara" at bounding box center [351, 212] width 45 height 12
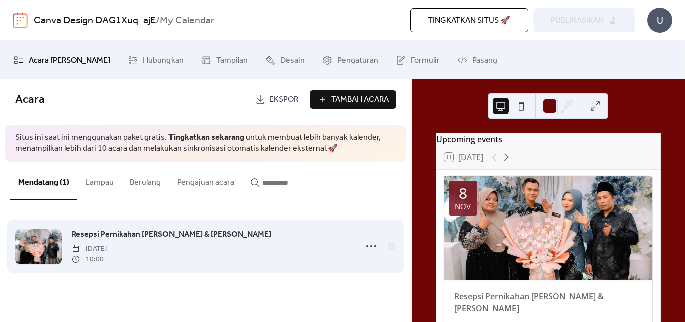
click at [218, 250] on div "Resepsi Pernikahan Idha & [PERSON_NAME][DATE] 10:00" at bounding box center [211, 246] width 279 height 36
click at [107, 251] on span "[DATE]" at bounding box center [89, 248] width 35 height 11
click at [202, 252] on div "Resepsi Pernikahan Idha & [PERSON_NAME][DATE] 10:00" at bounding box center [211, 246] width 279 height 36
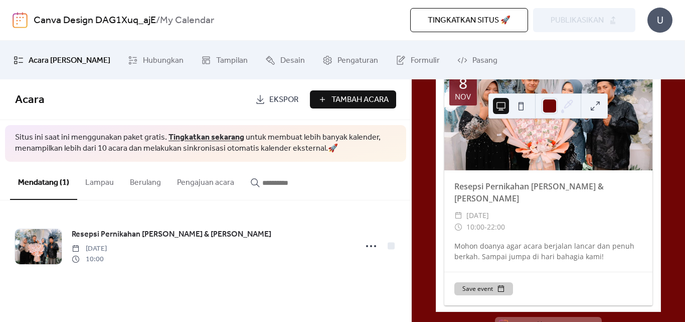
scroll to position [131, 0]
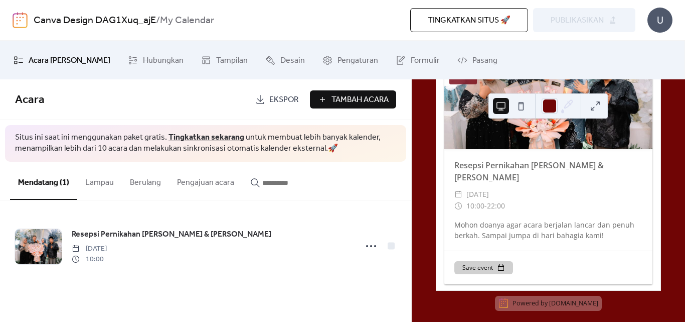
click at [483, 261] on button "Save event" at bounding box center [484, 267] width 59 height 13
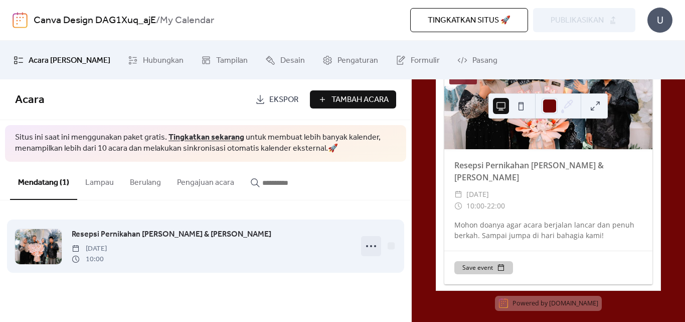
click at [368, 246] on circle at bounding box center [367, 246] width 2 height 2
click at [185, 251] on div "Resepsi Pernikahan Idha & [PERSON_NAME][DATE] 10:00" at bounding box center [211, 246] width 279 height 36
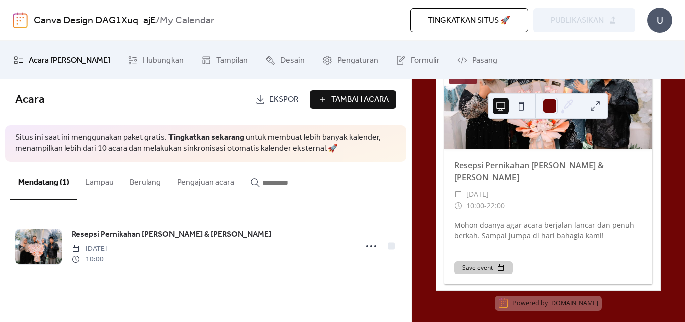
click at [523, 105] on button at bounding box center [521, 106] width 16 height 16
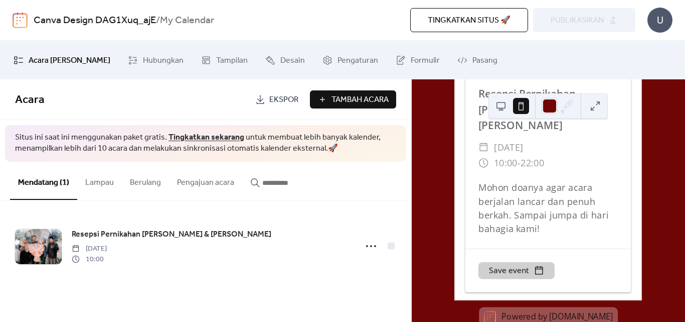
scroll to position [0, 0]
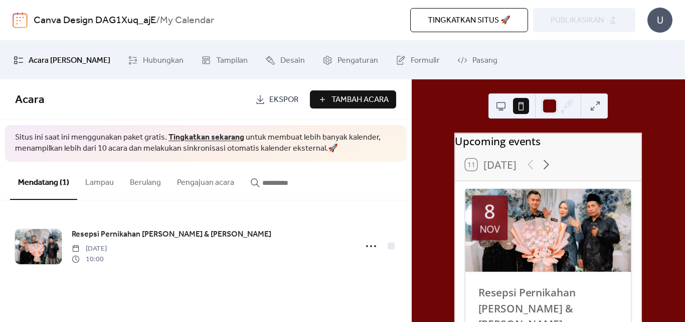
click at [597, 102] on button at bounding box center [596, 106] width 16 height 16
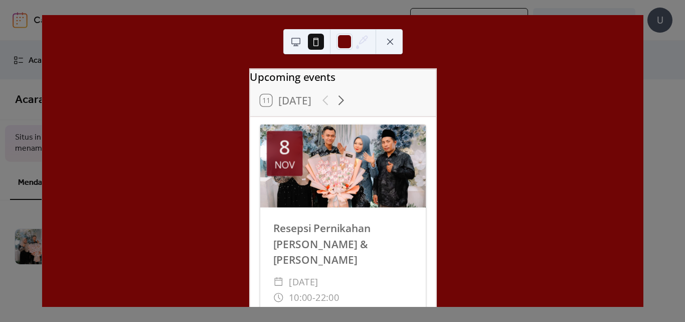
drag, startPoint x: 410, startPoint y: 107, endPoint x: 389, endPoint y: 41, distance: 69.8
click at [389, 41] on button at bounding box center [390, 42] width 16 height 16
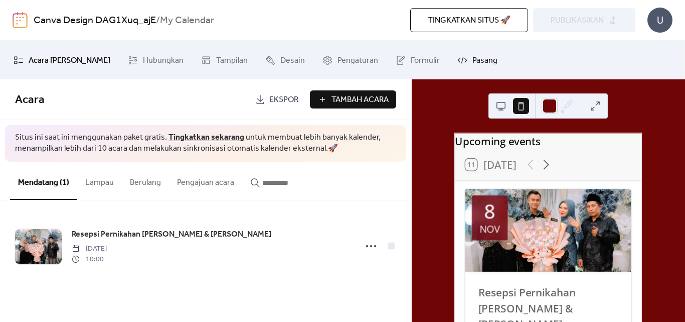
click at [473, 61] on span "Pasang" at bounding box center [485, 61] width 25 height 16
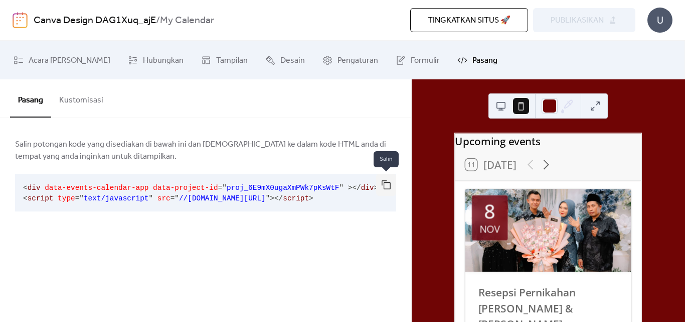
click at [389, 187] on button "button" at bounding box center [386, 185] width 20 height 22
click at [84, 100] on button "Kustomisasi" at bounding box center [81, 97] width 60 height 37
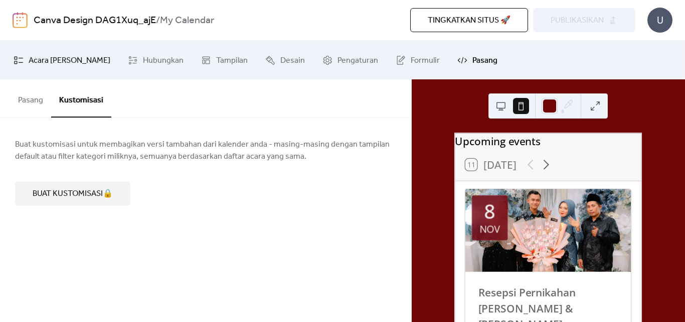
click at [50, 63] on span "Acara [PERSON_NAME]" at bounding box center [70, 61] width 82 height 16
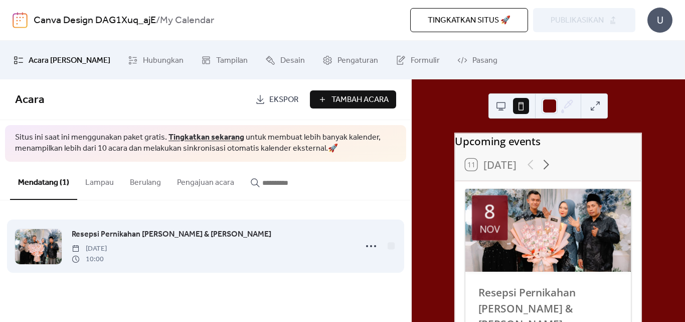
click at [191, 247] on div "Resepsi Pernikahan Idha & [PERSON_NAME][DATE] 10:00" at bounding box center [211, 246] width 279 height 36
click at [368, 247] on icon at bounding box center [371, 246] width 16 height 16
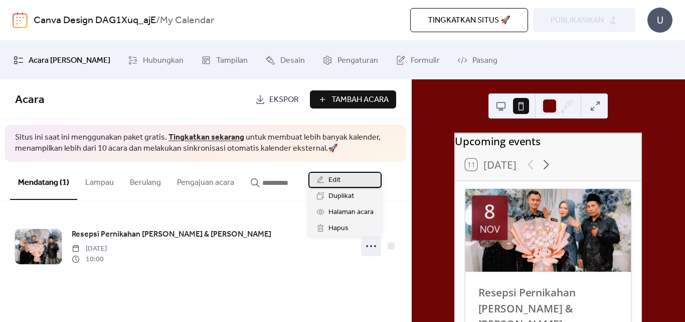
click at [354, 179] on div "Edit" at bounding box center [345, 180] width 73 height 16
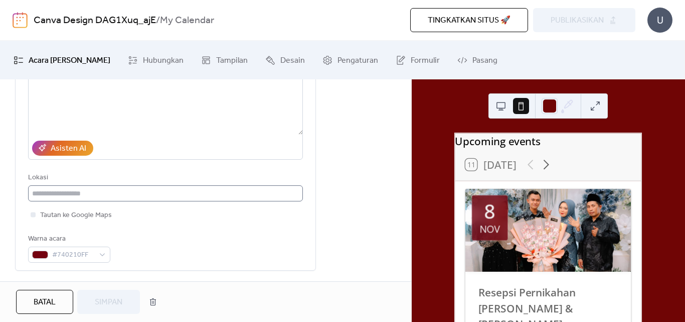
scroll to position [167, 0]
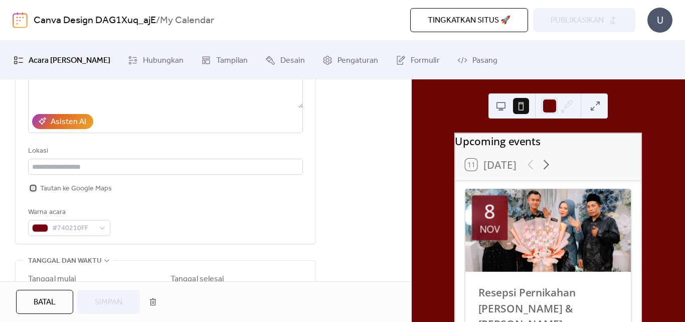
click at [33, 189] on div at bounding box center [33, 187] width 5 height 5
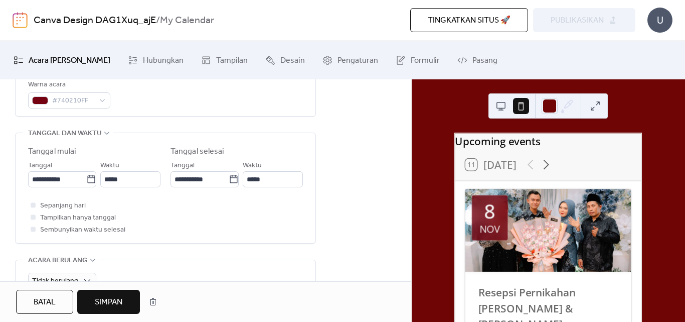
scroll to position [335, 0]
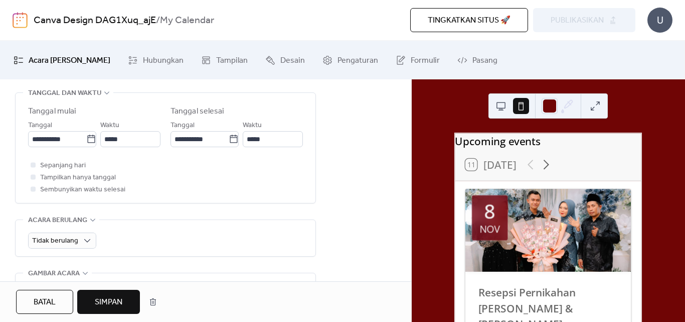
click at [341, 179] on div "**********" at bounding box center [205, 205] width 411 height 811
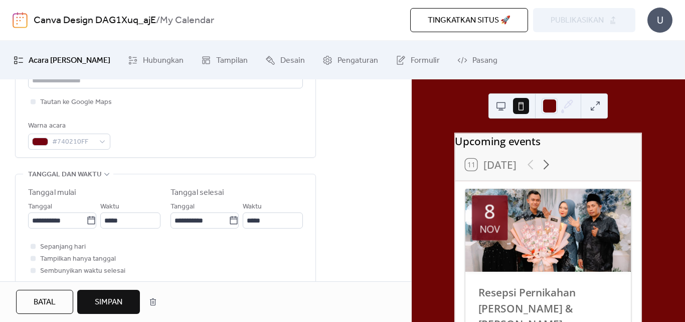
scroll to position [167, 0]
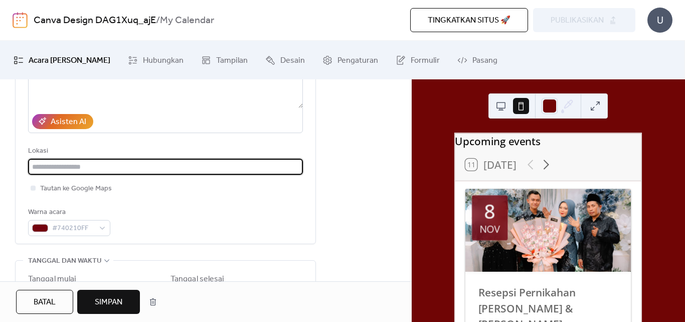
click at [100, 168] on input "text" at bounding box center [165, 167] width 275 height 16
paste input "**********"
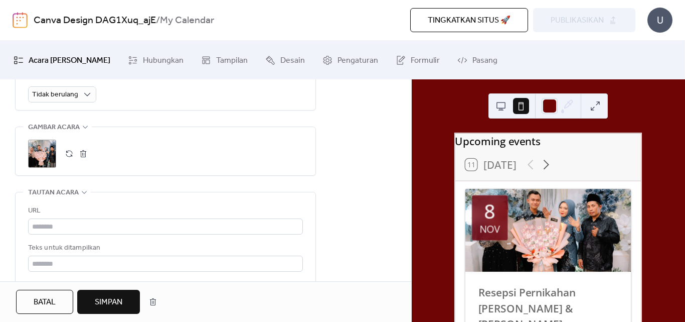
scroll to position [502, 0]
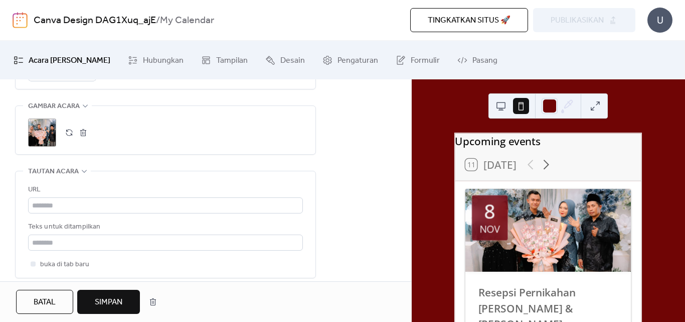
type input "**********"
click at [82, 172] on div "•••" at bounding box center [166, 171] width 300 height 1
click at [82, 172] on div "•••" at bounding box center [166, 181] width 300 height 21
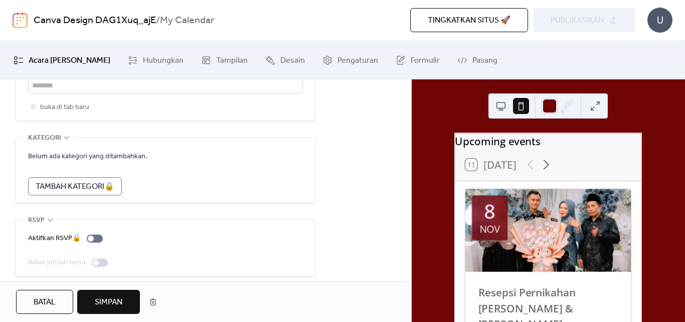
scroll to position [667, 0]
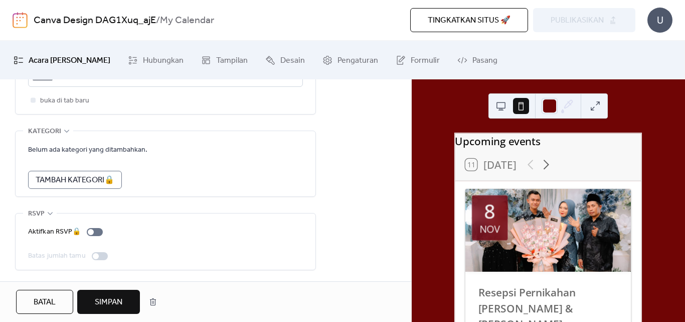
click at [120, 293] on button "Simpan" at bounding box center [108, 302] width 63 height 24
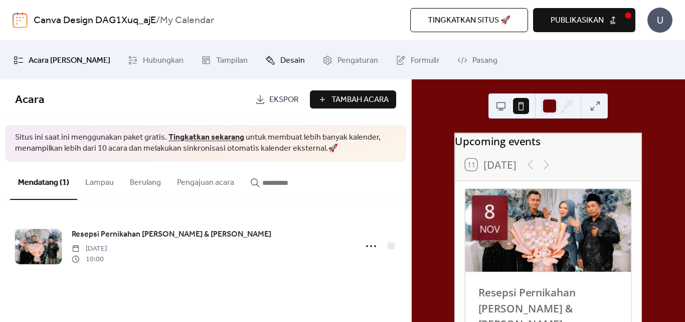
click at [281, 62] on span "Desain" at bounding box center [293, 61] width 25 height 16
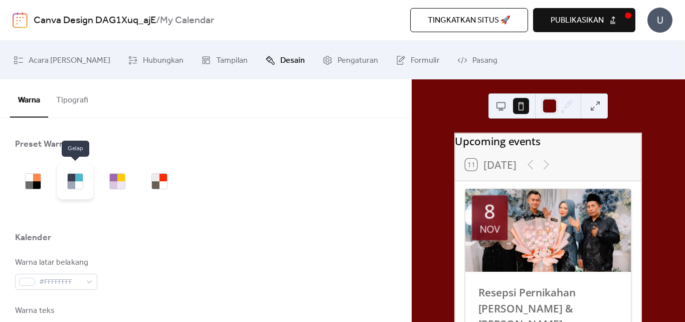
click at [73, 187] on div at bounding box center [72, 185] width 8 height 8
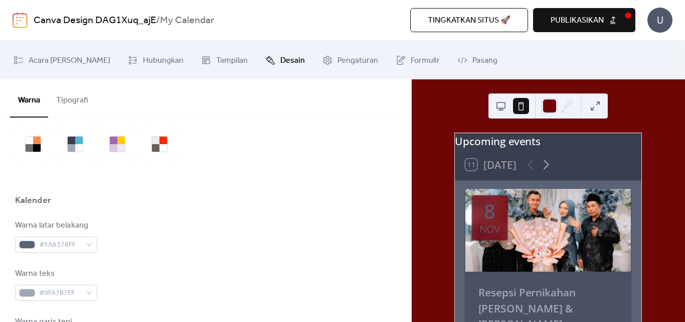
scroll to position [84, 0]
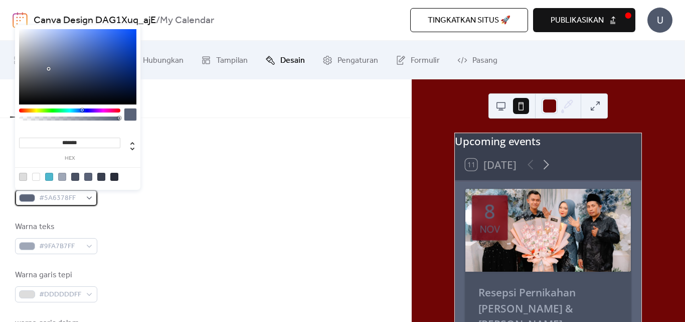
click at [91, 198] on div "#5A6378FF" at bounding box center [56, 198] width 82 height 16
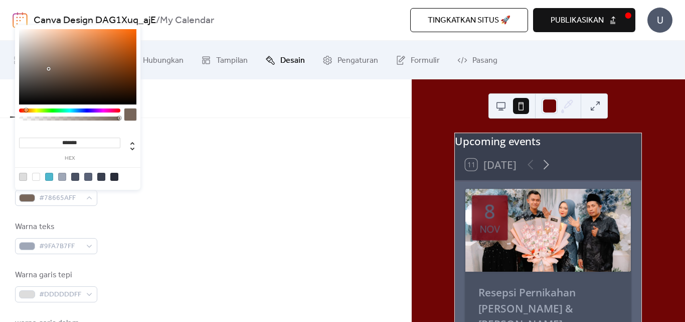
click at [26, 110] on div at bounding box center [69, 110] width 101 height 4
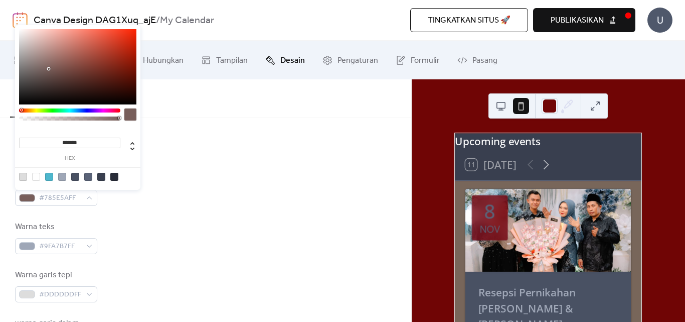
click at [21, 109] on div at bounding box center [69, 110] width 101 height 4
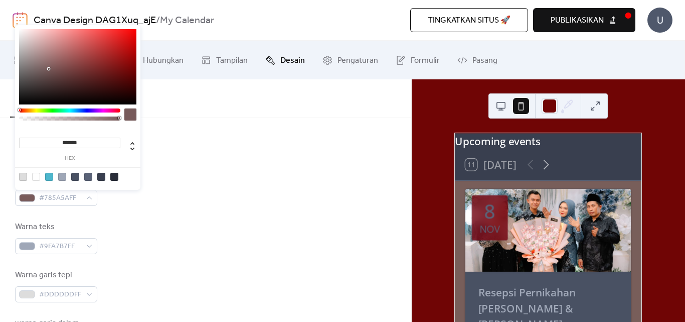
click at [16, 110] on div "******* hex" at bounding box center [77, 107] width 125 height 165
click at [120, 109] on div at bounding box center [69, 110] width 101 height 4
type input "*******"
click at [131, 69] on div at bounding box center [77, 66] width 117 height 75
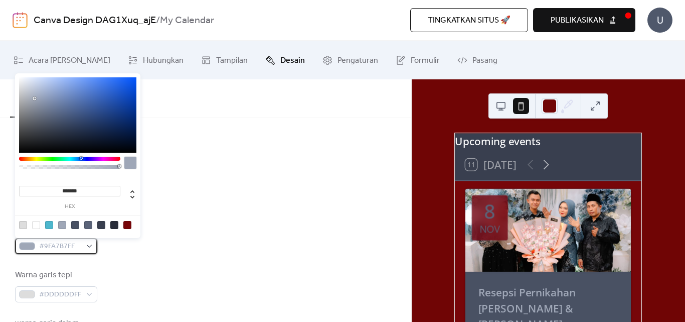
click at [88, 248] on div "#9FA7B7FF" at bounding box center [56, 246] width 82 height 16
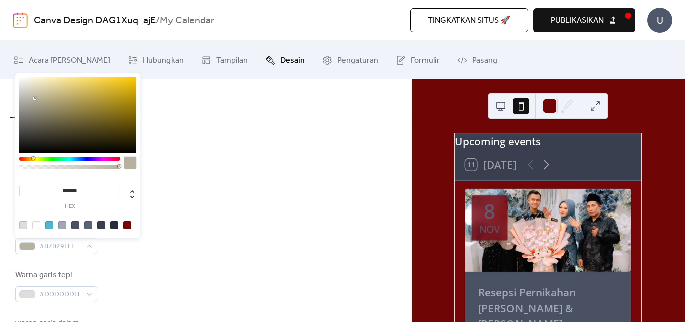
click at [33, 159] on div at bounding box center [69, 159] width 101 height 4
click at [121, 84] on div at bounding box center [77, 114] width 117 height 75
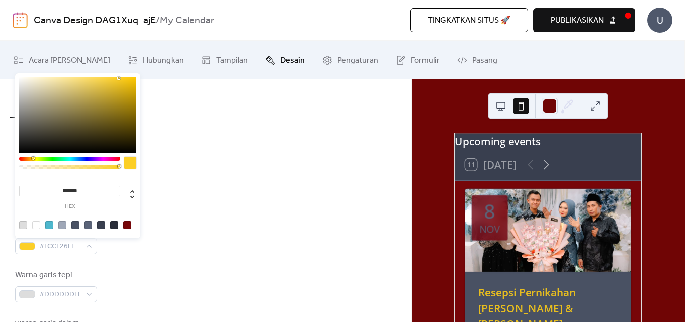
type input "*******"
click at [118, 78] on div at bounding box center [77, 114] width 117 height 75
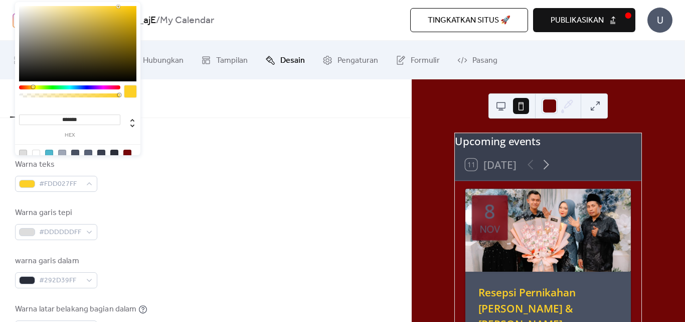
scroll to position [167, 0]
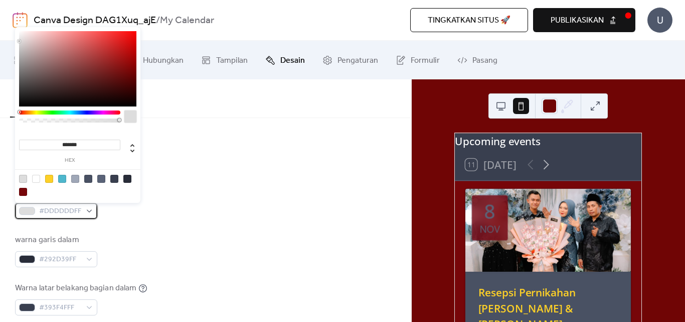
click at [90, 211] on div "#DDDDDDFF" at bounding box center [56, 211] width 82 height 16
click at [53, 178] on div at bounding box center [49, 179] width 8 height 8
type input "*******"
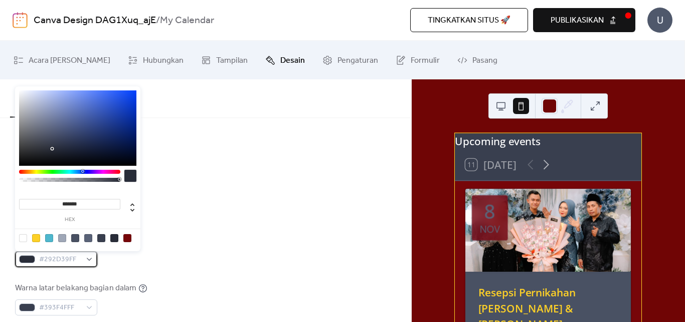
click at [91, 257] on div "#292D39FF" at bounding box center [56, 259] width 82 height 16
click at [36, 235] on div at bounding box center [36, 238] width 8 height 8
type input "*******"
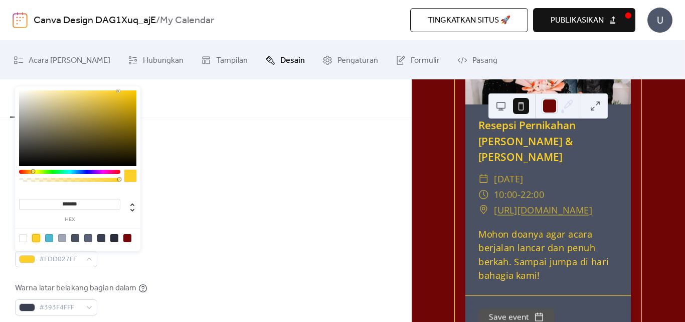
scroll to position [214, 0]
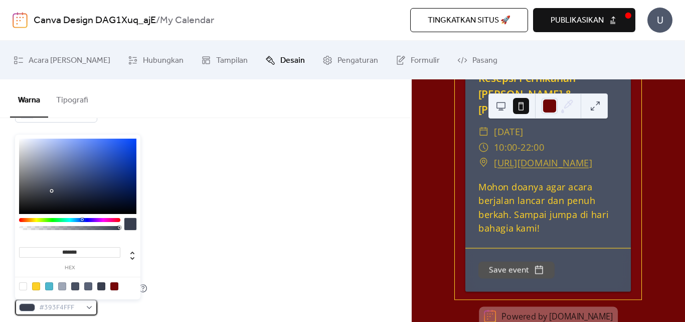
click at [89, 307] on div "#393F4FFF" at bounding box center [56, 307] width 82 height 16
click at [115, 287] on div at bounding box center [114, 286] width 8 height 8
type input "*******"
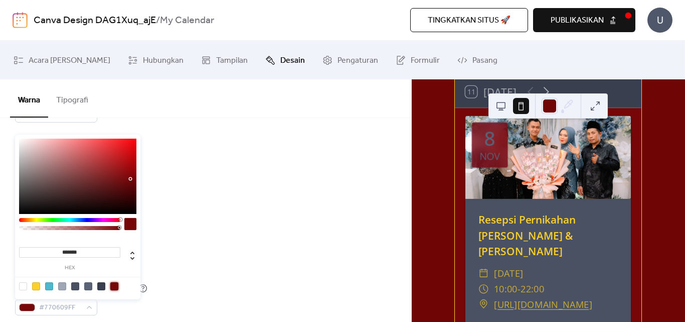
scroll to position [47, 0]
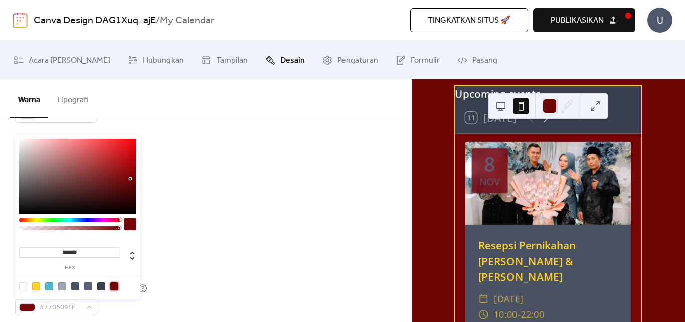
click at [111, 285] on div at bounding box center [114, 286] width 8 height 8
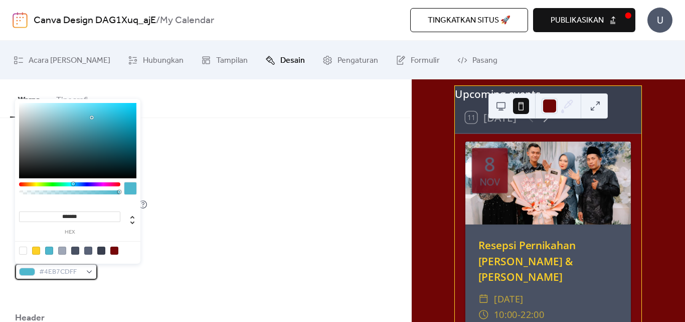
click at [89, 270] on div "#4EB7CDFF" at bounding box center [56, 271] width 82 height 16
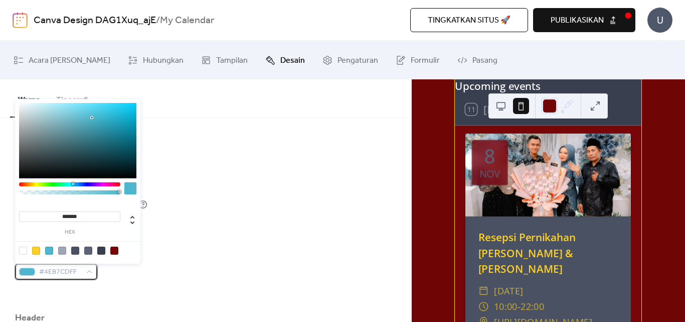
scroll to position [0, 0]
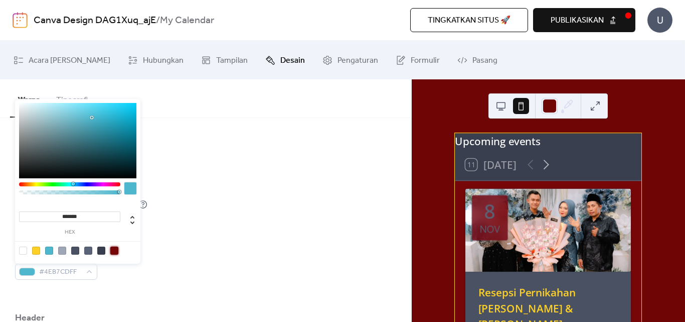
click at [112, 249] on div at bounding box center [114, 250] width 8 height 8
type input "*******"
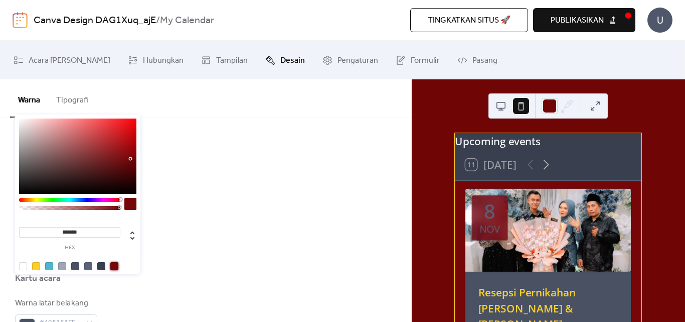
scroll to position [502, 0]
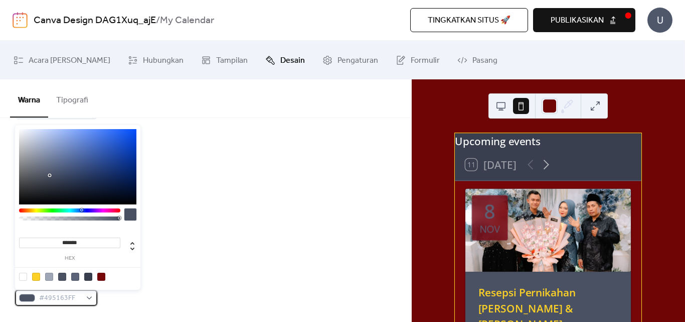
click at [88, 297] on div "#495163FF" at bounding box center [56, 298] width 82 height 16
click at [100, 274] on div at bounding box center [101, 276] width 8 height 8
type input "*******"
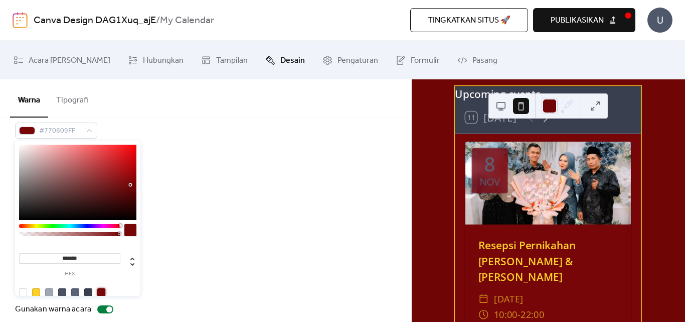
scroll to position [769, 0]
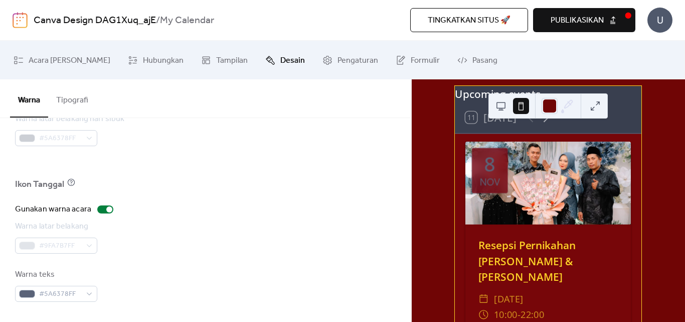
click at [91, 245] on div "#9FA7B7FF" at bounding box center [56, 245] width 82 height 16
click at [90, 246] on div "#9FA7B7FF" at bounding box center [56, 245] width 82 height 16
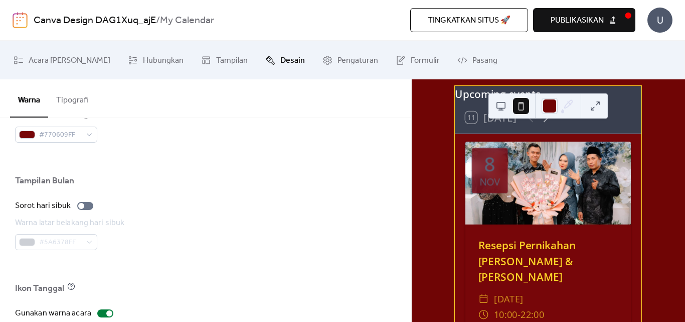
scroll to position [685, 0]
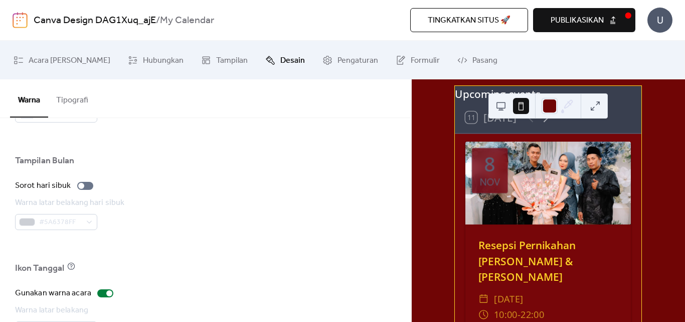
click at [88, 222] on div "#5A6378FF" at bounding box center [70, 222] width 111 height 16
click at [80, 186] on div at bounding box center [81, 186] width 6 height 6
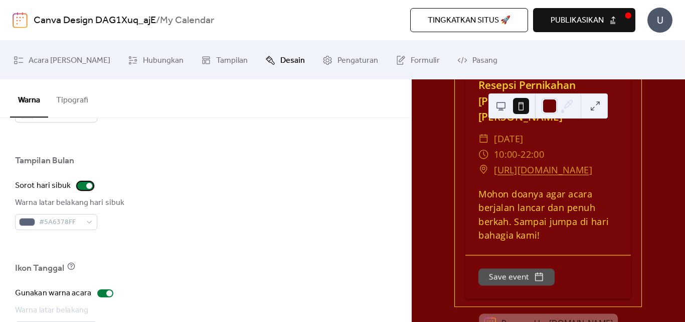
scroll to position [214, 0]
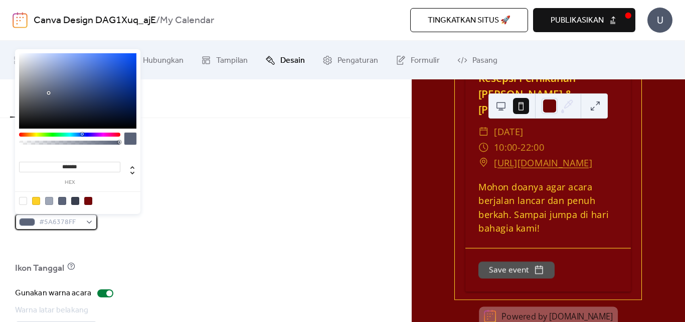
click at [91, 221] on div "#5A6378FF" at bounding box center [56, 222] width 82 height 16
click at [38, 201] on div at bounding box center [36, 201] width 8 height 8
type input "*******"
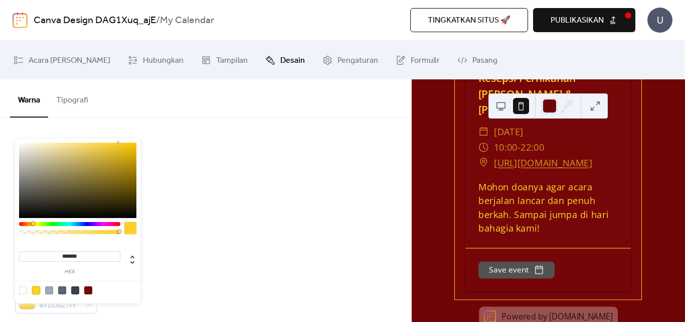
scroll to position [518, 0]
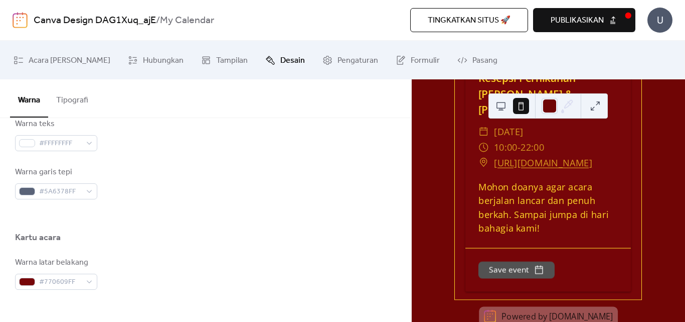
click at [77, 102] on button "Tipografi" at bounding box center [72, 97] width 48 height 37
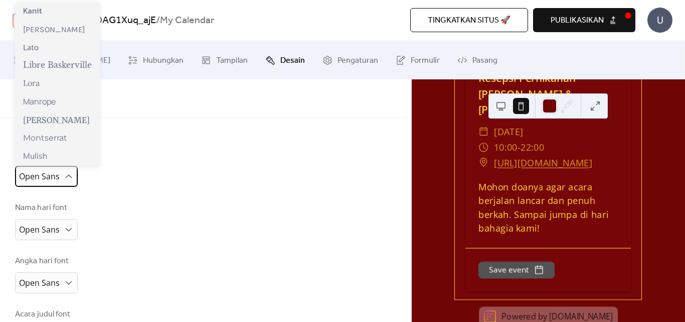
scroll to position [335, 0]
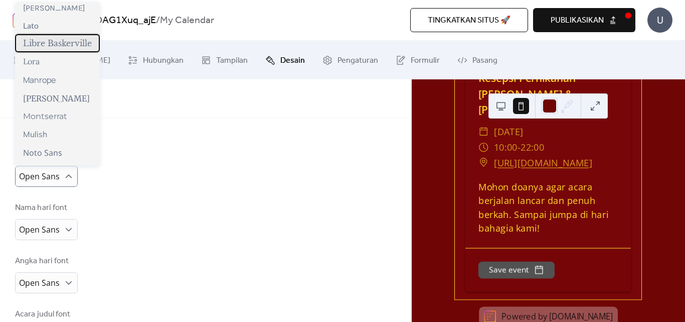
click at [73, 48] on span "Libre Baskerville" at bounding box center [57, 43] width 69 height 10
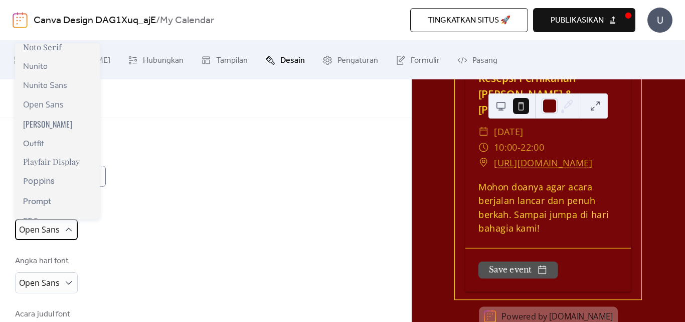
scroll to position [662, 0]
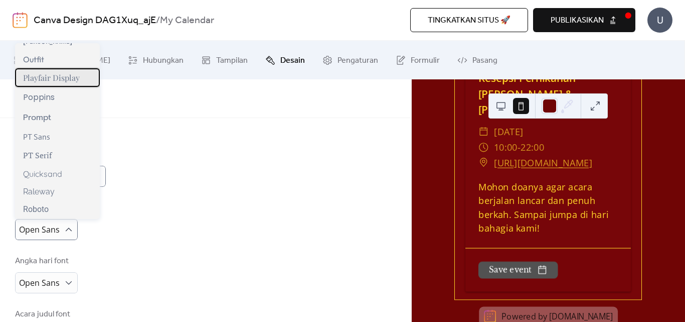
click at [73, 87] on div "Playfair Display" at bounding box center [57, 77] width 85 height 19
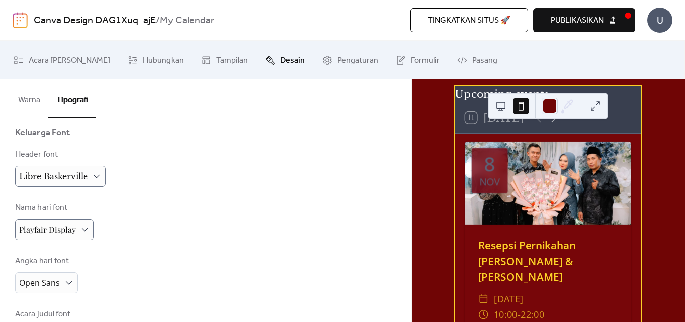
scroll to position [130, 0]
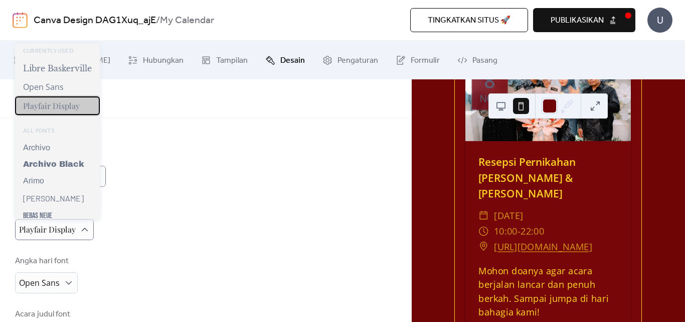
click at [92, 105] on div "Playfair Display" at bounding box center [57, 105] width 85 height 19
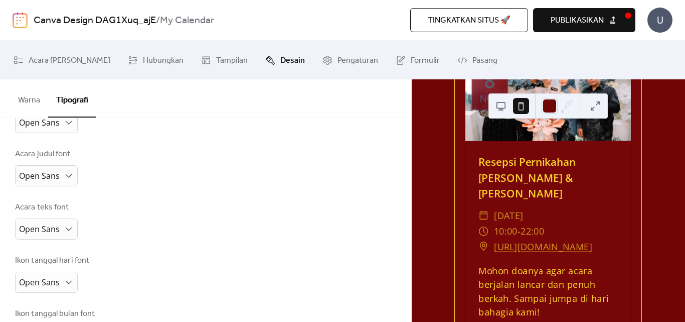
scroll to position [251, 0]
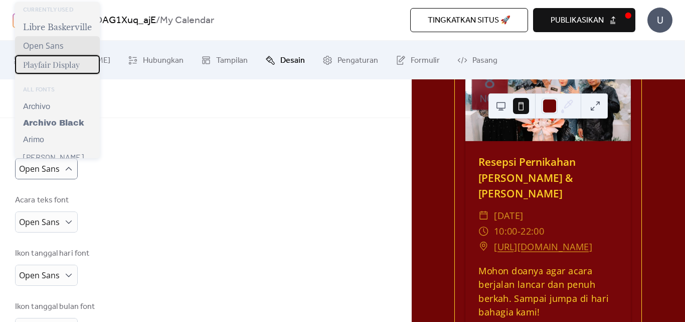
click at [72, 66] on span "Playfair Display" at bounding box center [51, 64] width 57 height 11
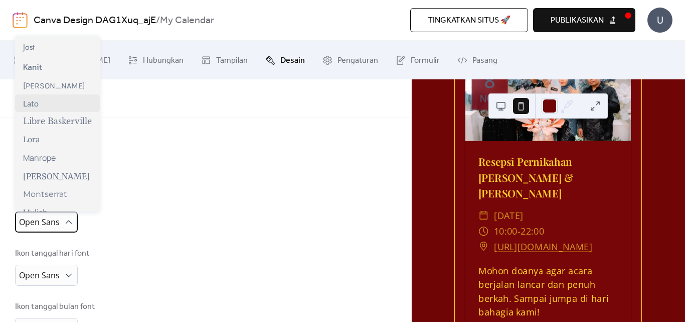
scroll to position [348, 0]
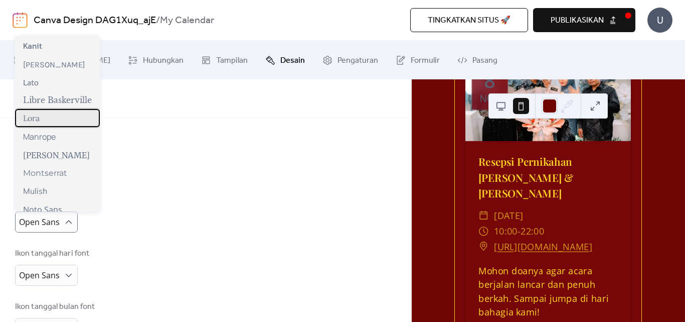
click at [48, 127] on div "Lora" at bounding box center [57, 118] width 85 height 18
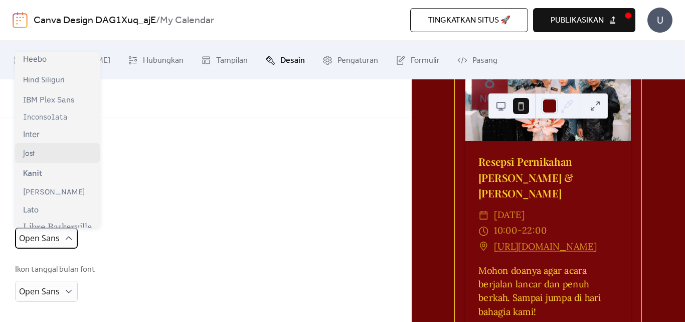
scroll to position [335, 0]
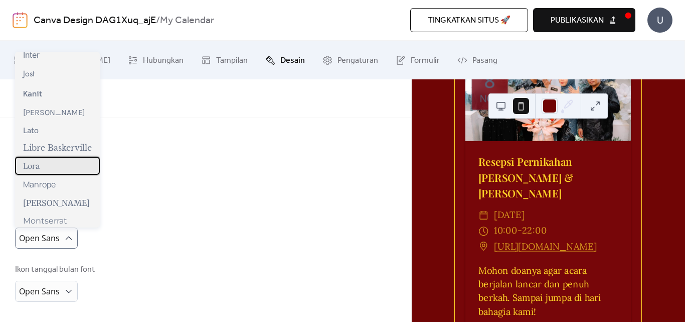
click at [57, 168] on div "Lora" at bounding box center [57, 166] width 85 height 18
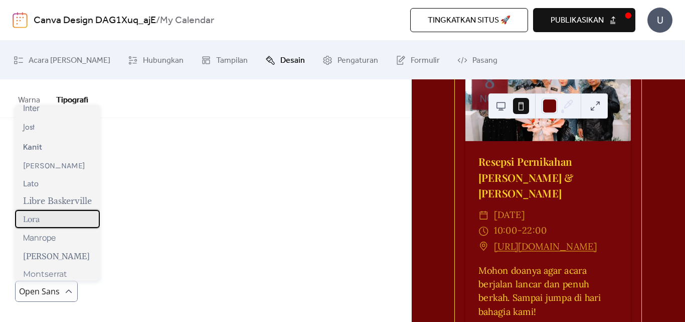
click at [49, 220] on div "Lora" at bounding box center [57, 219] width 85 height 18
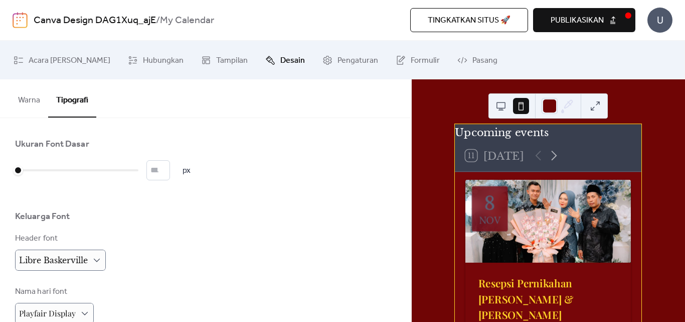
scroll to position [0, 0]
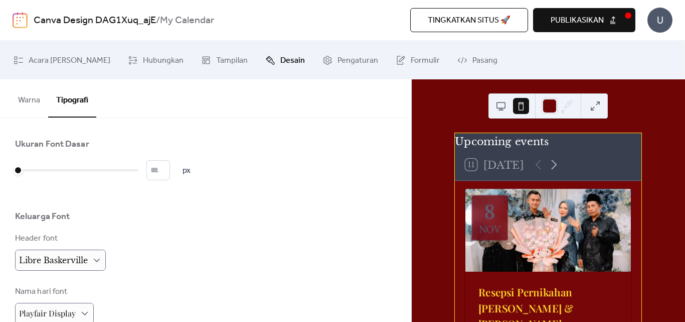
click at [30, 100] on button "Warna" at bounding box center [29, 97] width 38 height 37
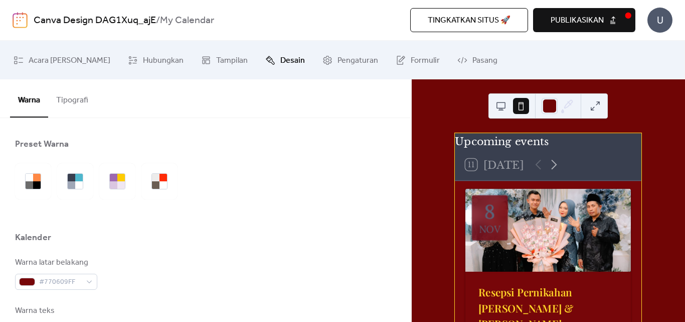
scroll to position [84, 0]
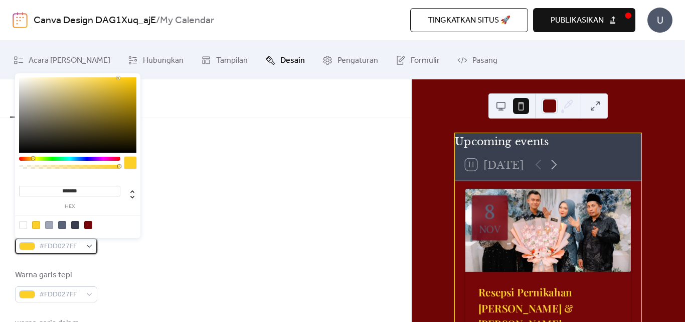
click at [88, 245] on div "#FDD027FF" at bounding box center [56, 246] width 82 height 16
click at [72, 242] on span "#FDD027FF" at bounding box center [60, 246] width 42 height 12
click at [79, 192] on input "*******" at bounding box center [69, 191] width 101 height 11
click at [77, 190] on input "*******" at bounding box center [69, 191] width 101 height 11
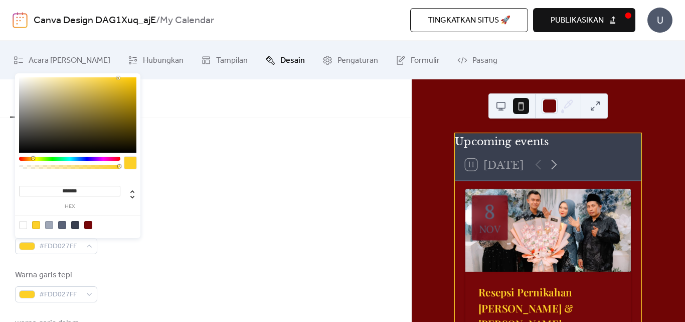
paste input "*"
click at [63, 187] on input "********" at bounding box center [69, 191] width 101 height 11
type input "*******"
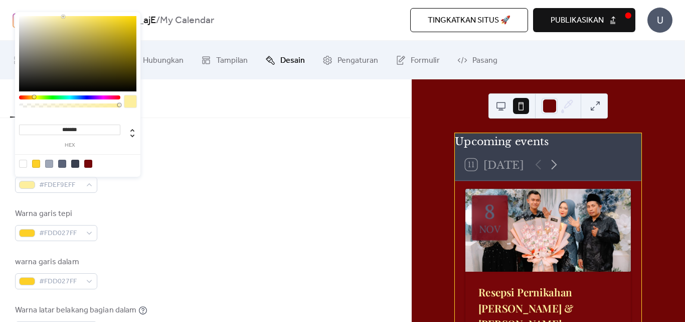
scroll to position [167, 0]
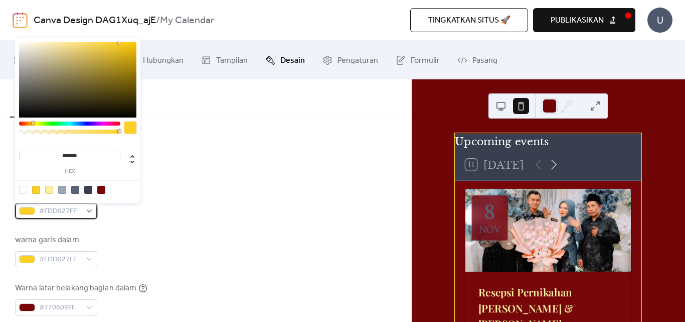
click at [90, 209] on div "#FDD027FF" at bounding box center [56, 211] width 82 height 16
click at [69, 153] on input "*******" at bounding box center [69, 156] width 101 height 11
paste input "*"
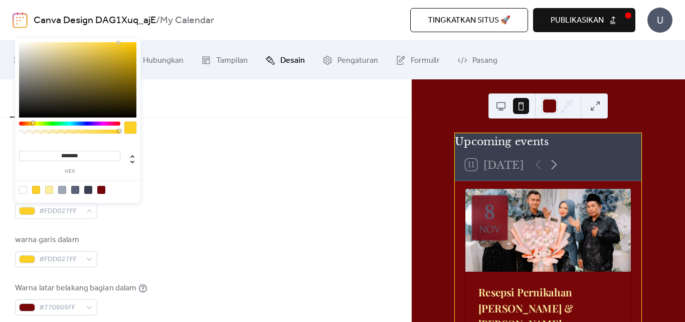
click at [65, 153] on input "********" at bounding box center [69, 156] width 101 height 11
type input "*******"
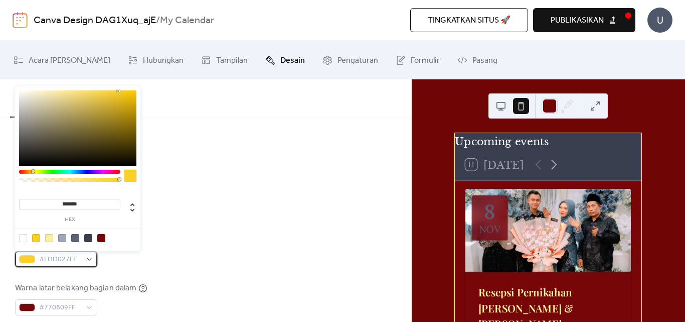
click at [90, 257] on div "#FDD027FF" at bounding box center [56, 259] width 82 height 16
click at [49, 238] on div at bounding box center [49, 238] width 8 height 8
type input "*******"
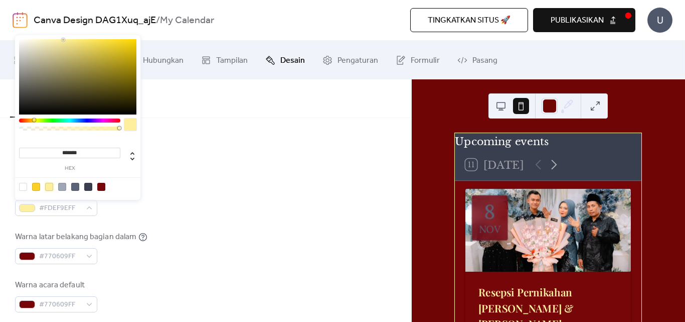
scroll to position [251, 0]
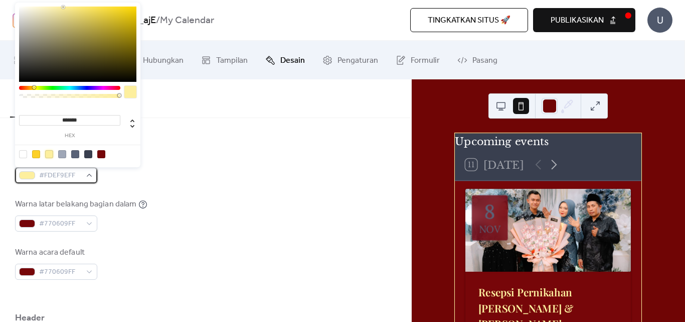
click at [91, 175] on div "#FDEF9EFF" at bounding box center [56, 175] width 82 height 16
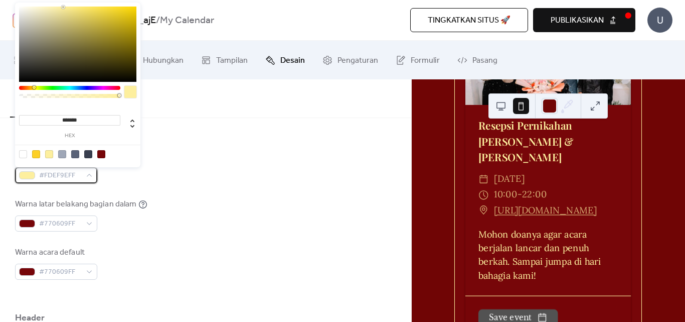
scroll to position [167, 0]
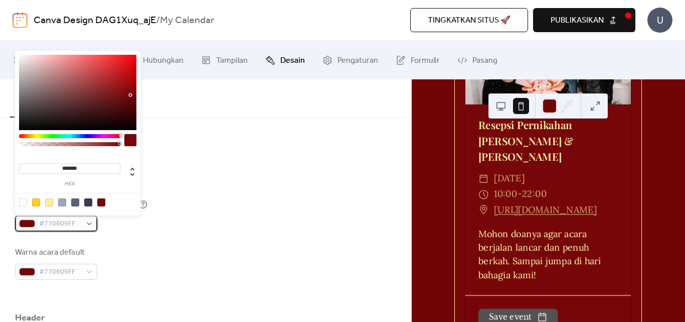
click at [90, 222] on div "#770609FF" at bounding box center [56, 223] width 82 height 16
click at [50, 57] on div at bounding box center [77, 92] width 117 height 75
click at [59, 60] on div at bounding box center [77, 92] width 117 height 75
type input "*******"
click at [61, 70] on div at bounding box center [77, 92] width 117 height 75
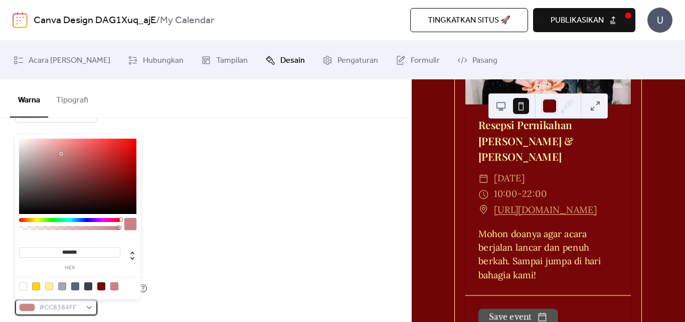
click at [88, 307] on div "#CC8384FF" at bounding box center [56, 307] width 82 height 16
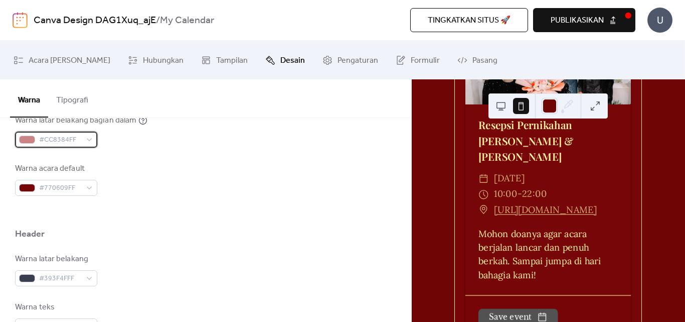
scroll to position [418, 0]
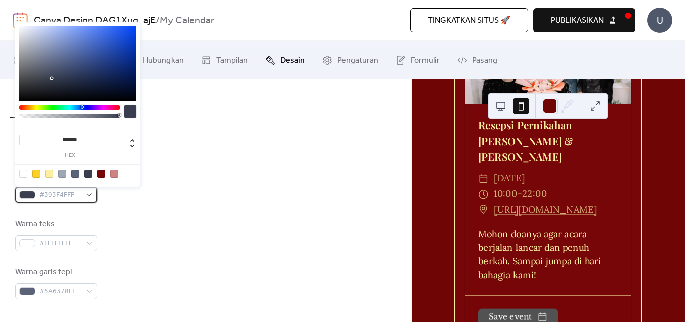
click at [88, 195] on div "#393F4FFF" at bounding box center [56, 195] width 82 height 16
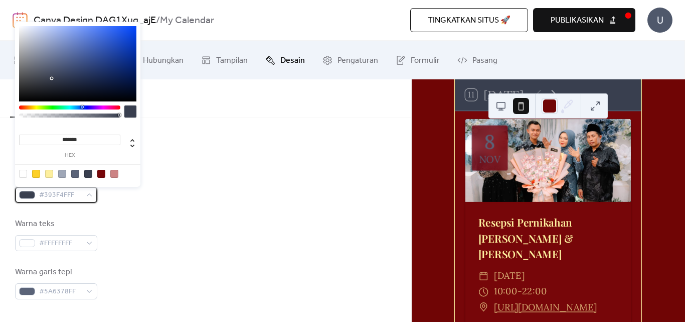
scroll to position [0, 0]
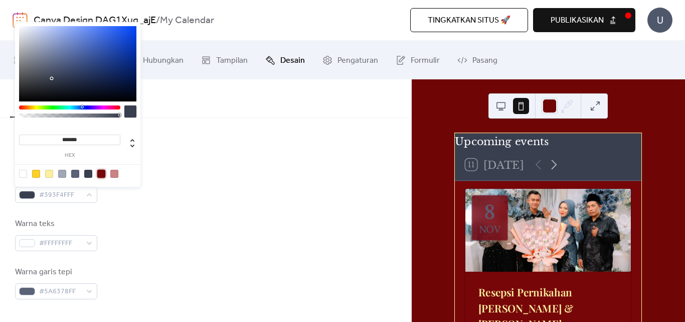
click at [100, 171] on div at bounding box center [101, 174] width 8 height 8
type input "*******"
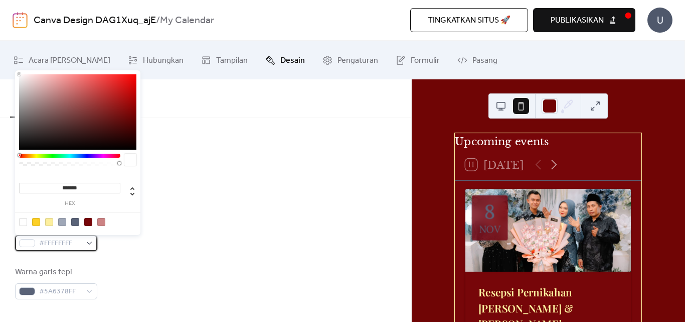
click at [91, 242] on div "#FFFFFFFF" at bounding box center [56, 243] width 82 height 16
click at [50, 223] on div at bounding box center [49, 222] width 8 height 8
type input "*******"
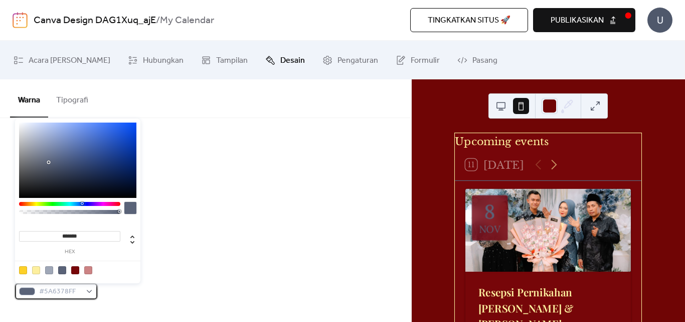
click at [88, 290] on div "#5A6378FF" at bounding box center [56, 291] width 82 height 16
click at [36, 269] on div at bounding box center [36, 270] width 8 height 8
type input "*******"
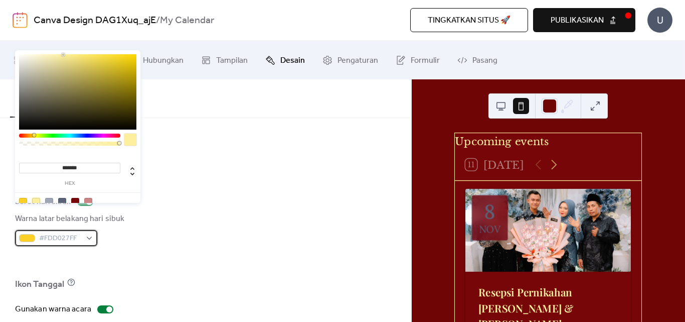
click at [87, 238] on div "#FDD027FF" at bounding box center [56, 238] width 82 height 16
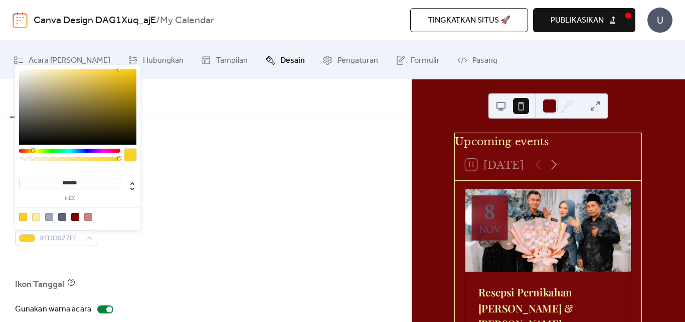
click at [75, 219] on div at bounding box center [75, 217] width 8 height 8
type input "*******"
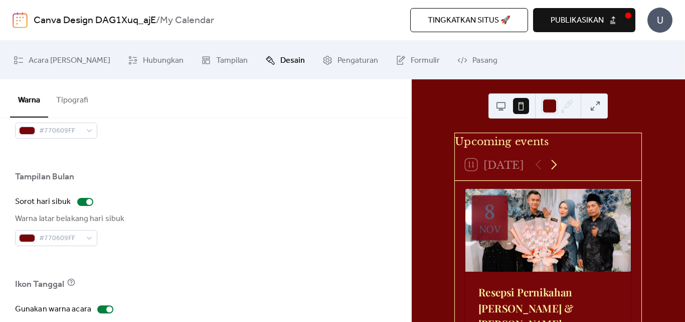
click at [555, 172] on icon at bounding box center [554, 165] width 16 height 16
click at [538, 172] on div at bounding box center [546, 165] width 31 height 16
click at [536, 172] on div at bounding box center [546, 165] width 31 height 16
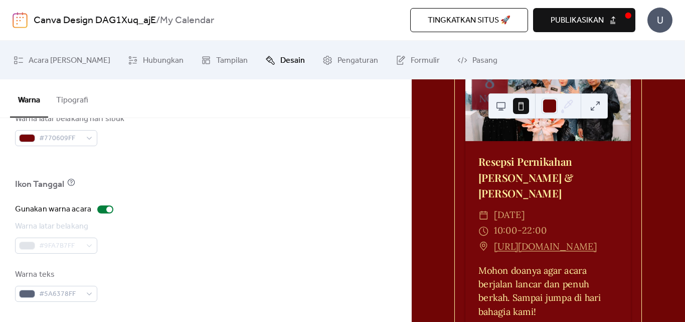
scroll to position [214, 0]
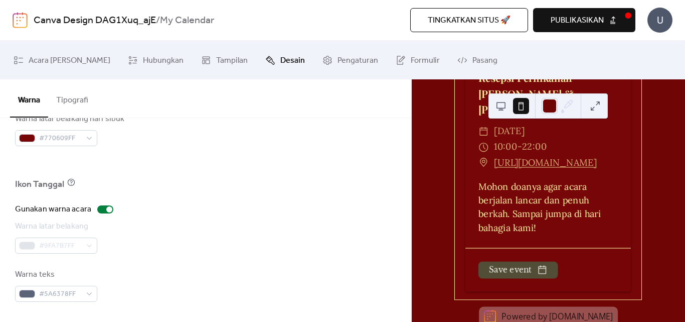
click at [88, 245] on div "#9FA7B7FF" at bounding box center [56, 245] width 82 height 16
click at [106, 209] on div at bounding box center [109, 209] width 6 height 6
click at [87, 244] on div "#9FA7B7FF" at bounding box center [56, 245] width 82 height 16
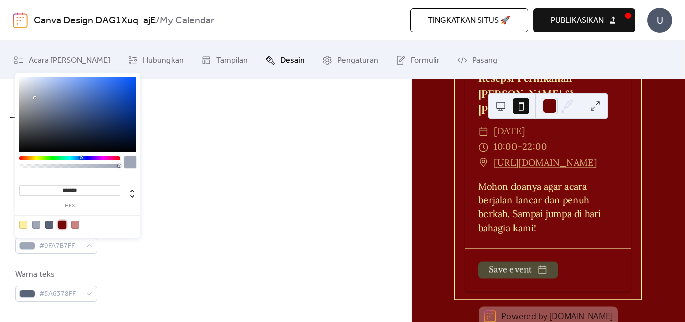
click at [63, 222] on div at bounding box center [62, 224] width 8 height 8
type input "*******"
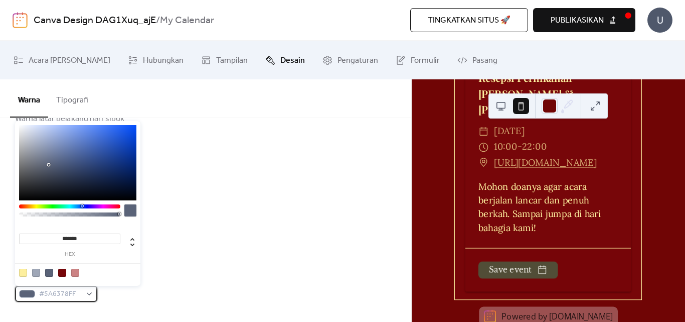
click at [91, 293] on div "#5A6378FF" at bounding box center [56, 294] width 82 height 16
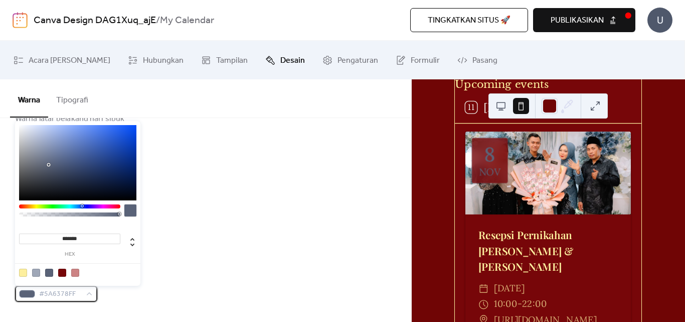
scroll to position [0, 0]
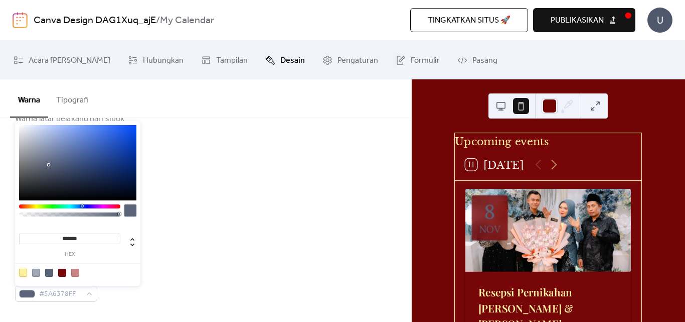
click at [26, 272] on div at bounding box center [23, 272] width 8 height 8
type input "*******"
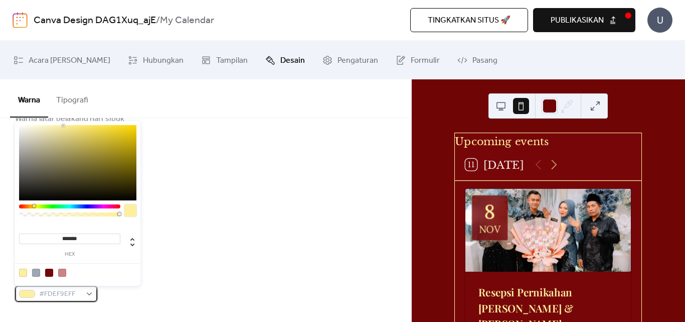
click at [93, 293] on div "#FDEF9EFF" at bounding box center [56, 294] width 82 height 16
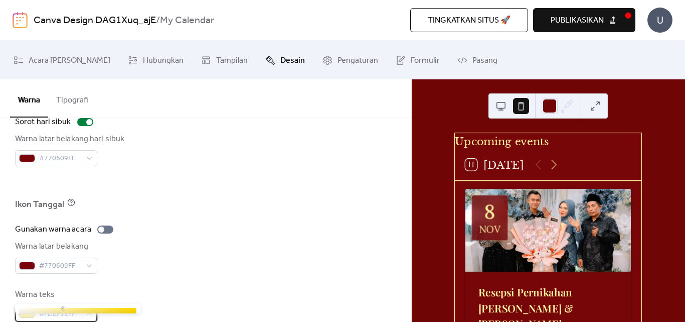
scroll to position [769, 0]
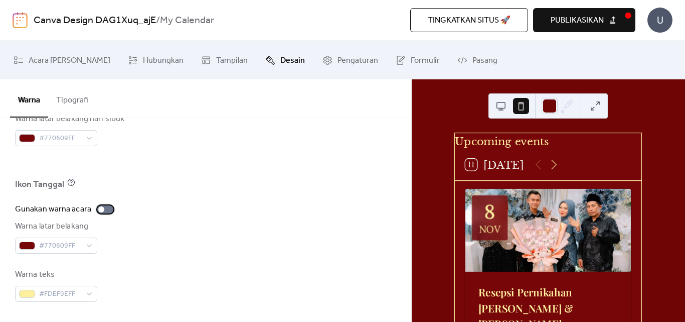
click at [100, 210] on div at bounding box center [101, 209] width 6 height 6
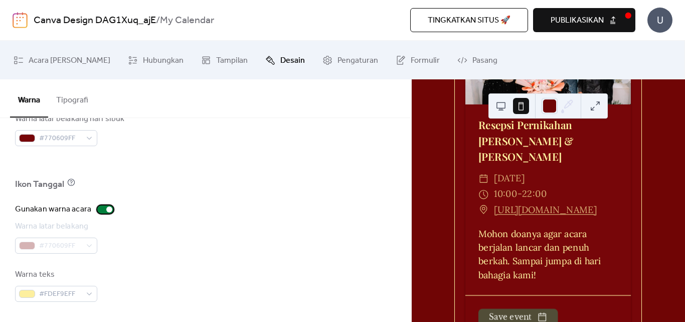
scroll to position [84, 0]
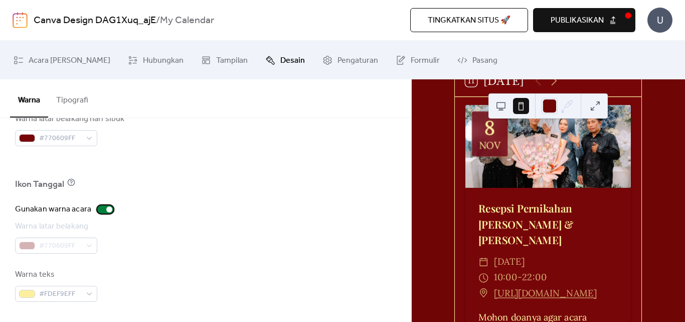
click at [107, 208] on div at bounding box center [109, 209] width 6 height 6
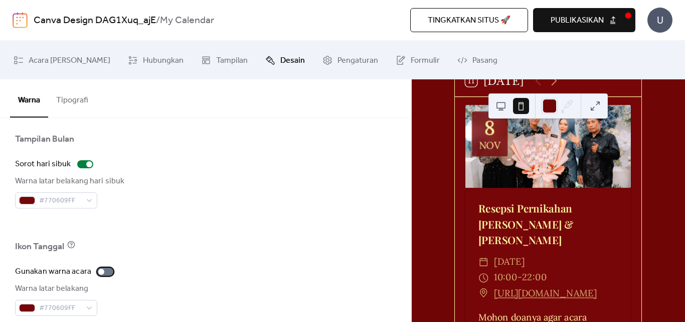
scroll to position [685, 0]
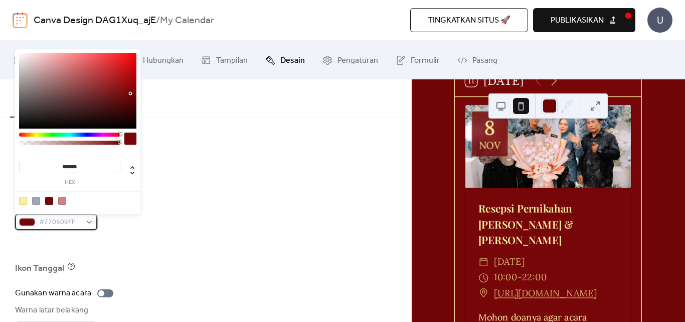
click at [88, 221] on div "#770609FF" at bounding box center [56, 222] width 82 height 16
click at [90, 220] on div "#770609FF" at bounding box center [56, 222] width 82 height 16
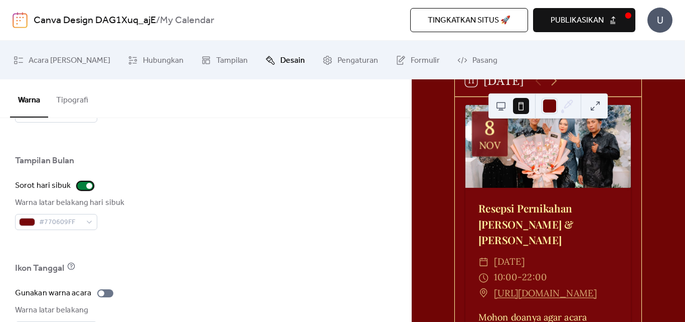
click at [86, 187] on div at bounding box center [89, 186] width 6 height 6
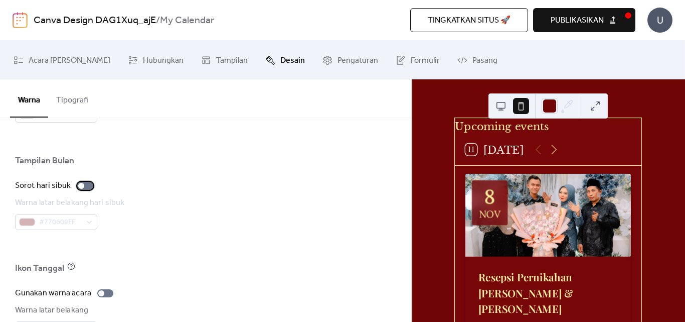
scroll to position [0, 0]
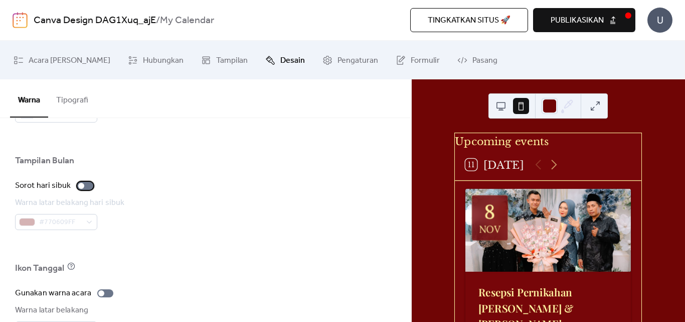
click at [82, 186] on div at bounding box center [81, 186] width 6 height 6
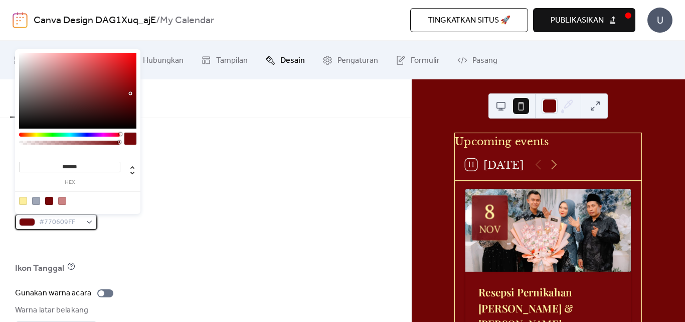
click at [91, 221] on div "#770609FF" at bounding box center [56, 222] width 82 height 16
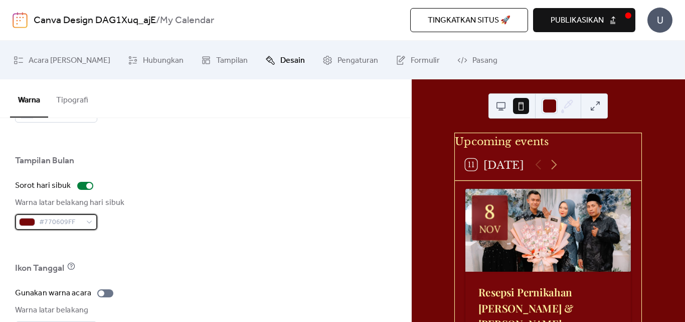
scroll to position [769, 0]
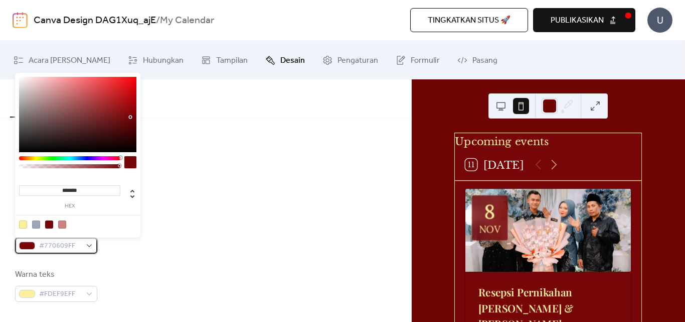
click at [89, 246] on div "#770609FF" at bounding box center [56, 245] width 82 height 16
click at [133, 198] on icon at bounding box center [132, 194] width 12 height 12
type input "***"
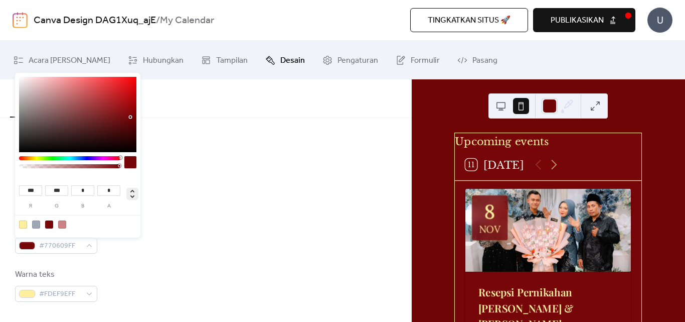
type input "***"
click at [26, 166] on div at bounding box center [70, 166] width 98 height 4
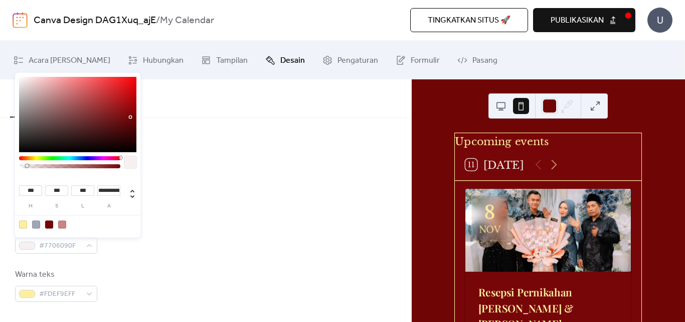
type input "**********"
click at [23, 166] on div at bounding box center [70, 166] width 98 height 4
click at [89, 295] on div "#FDEF9EFF" at bounding box center [56, 294] width 82 height 16
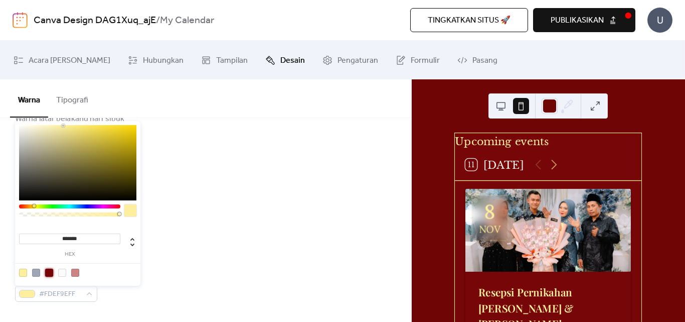
click at [51, 273] on div at bounding box center [49, 272] width 8 height 8
type input "*******"
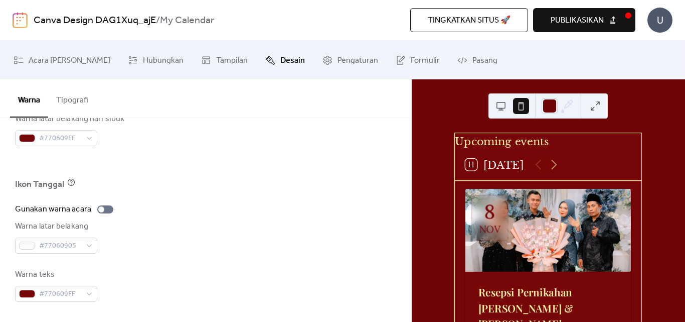
click at [198, 255] on div "Gunakan warna acara Warna latar belakang #77060905 Warna teks #770609FF" at bounding box center [205, 252] width 381 height 98
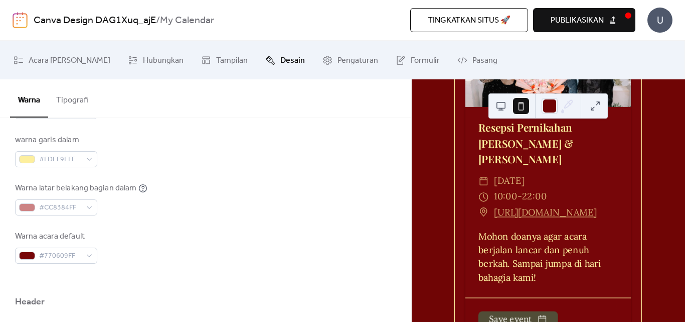
scroll to position [167, 0]
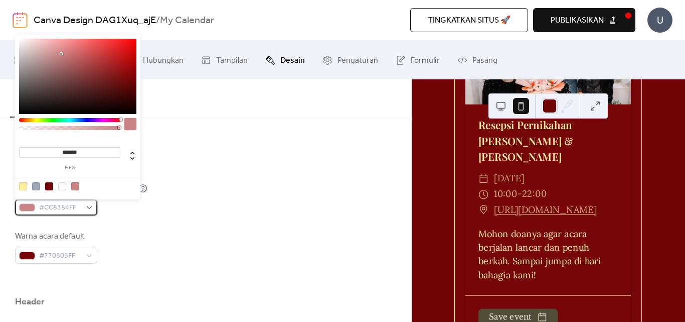
click at [90, 208] on div "#CC8384FF" at bounding box center [56, 207] width 82 height 16
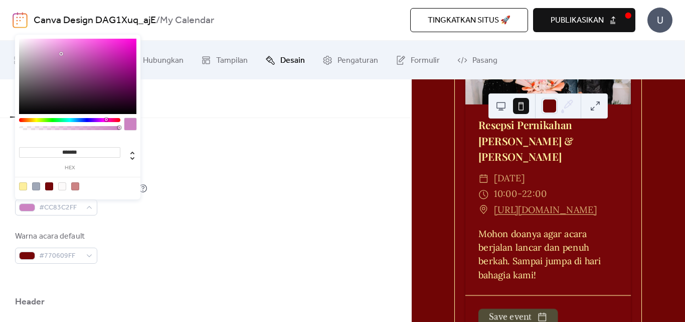
click at [106, 120] on div at bounding box center [69, 120] width 101 height 4
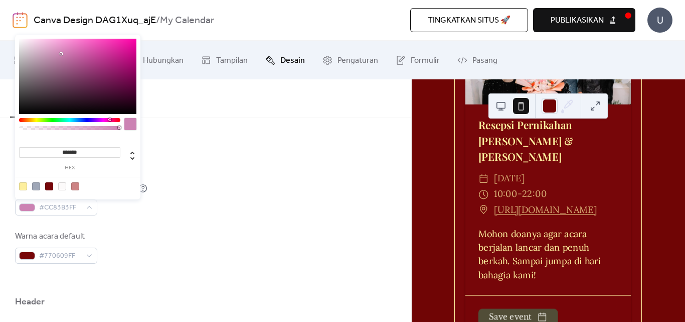
click at [109, 120] on div at bounding box center [69, 120] width 101 height 4
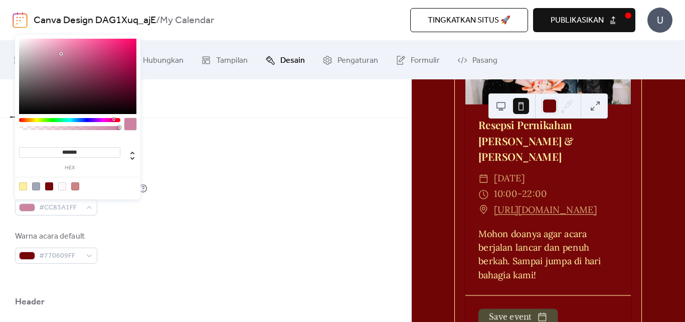
click at [113, 119] on div at bounding box center [69, 120] width 101 height 4
type input "*******"
click at [51, 42] on div at bounding box center [77, 76] width 117 height 75
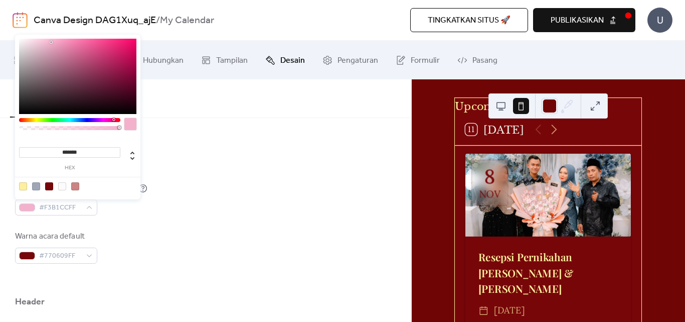
scroll to position [0, 0]
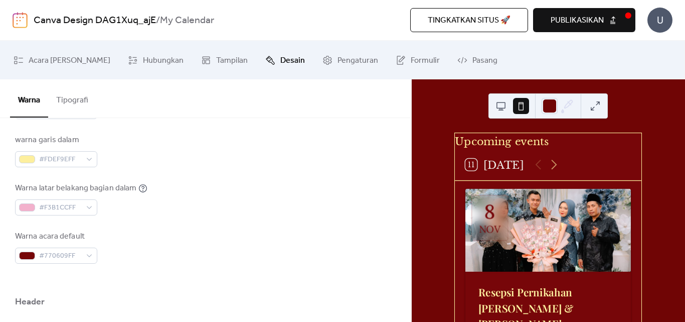
click at [157, 141] on div "warna garis dalam #FDEF9EFF" at bounding box center [205, 150] width 381 height 33
click at [70, 101] on button "Tipografi" at bounding box center [72, 97] width 48 height 37
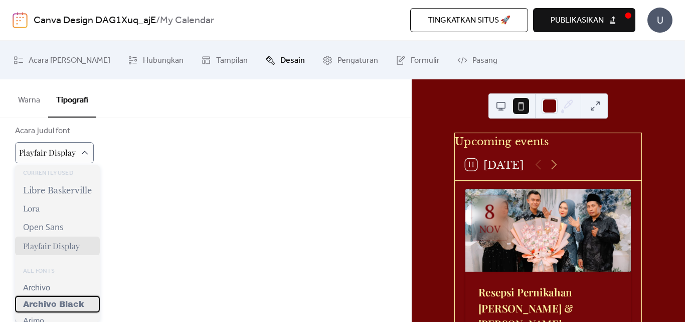
click at [66, 304] on span "Archivo Black" at bounding box center [53, 304] width 61 height 9
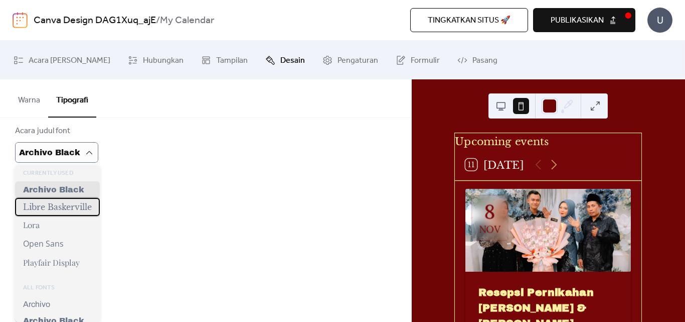
click at [66, 210] on span "Libre Baskerville" at bounding box center [57, 207] width 69 height 10
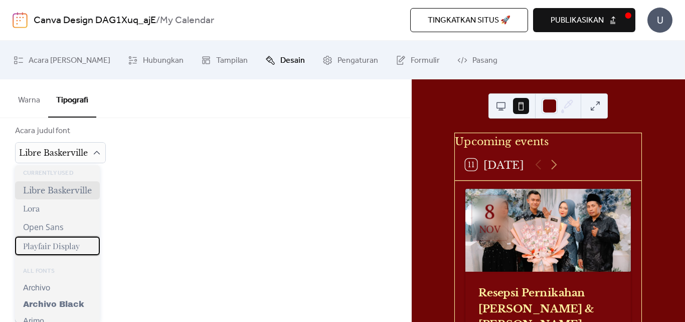
click at [70, 246] on span "Playfair Display" at bounding box center [51, 245] width 57 height 11
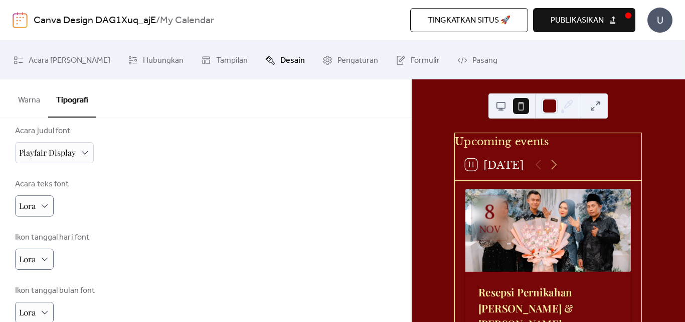
click at [32, 103] on button "Warna" at bounding box center [29, 97] width 38 height 37
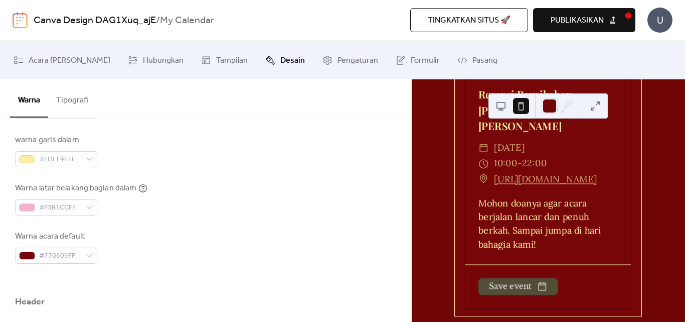
scroll to position [214, 0]
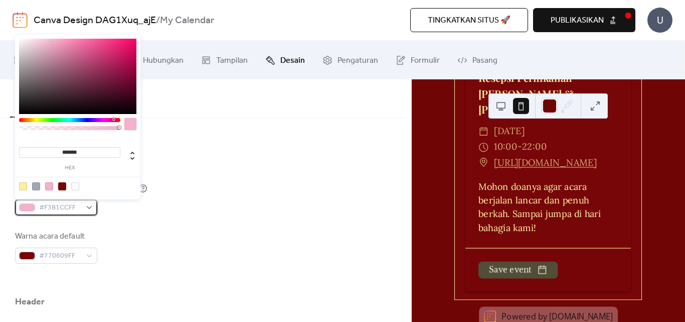
click at [88, 207] on div "#F3B1CCFF" at bounding box center [56, 207] width 82 height 16
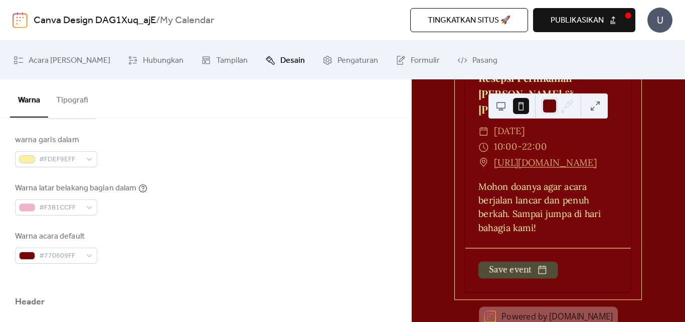
click at [106, 210] on div "#F3B1CCFF" at bounding box center [81, 207] width 132 height 16
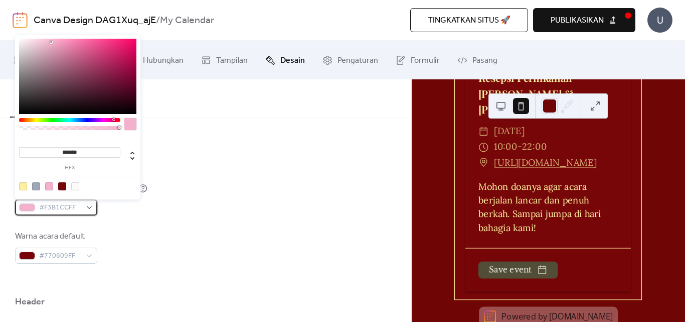
click at [89, 207] on div "#F3B1CCFF" at bounding box center [56, 207] width 82 height 16
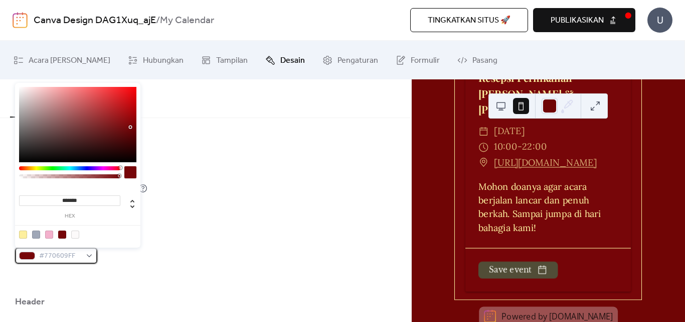
click at [89, 257] on div "#770609FF" at bounding box center [56, 255] width 82 height 16
click at [21, 235] on div at bounding box center [23, 234] width 8 height 8
type input "*******"
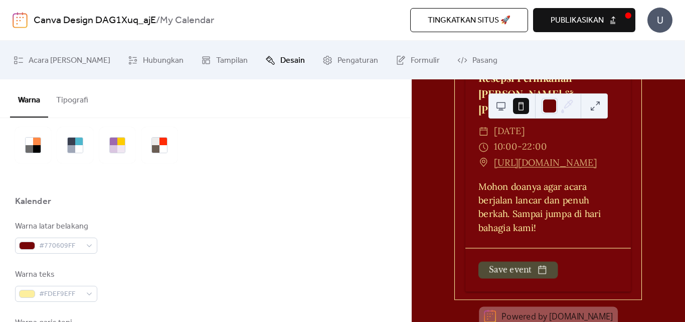
scroll to position [0, 0]
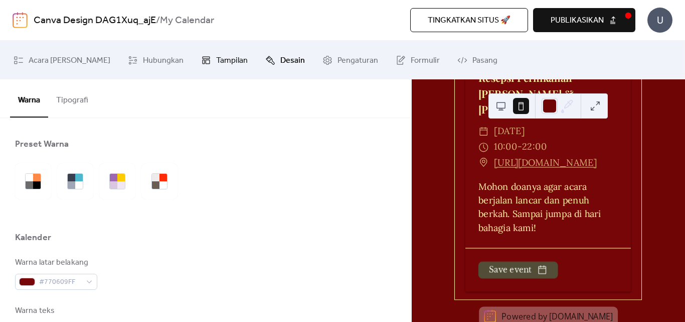
click at [216, 62] on span "Tampilan" at bounding box center [232, 61] width 32 height 16
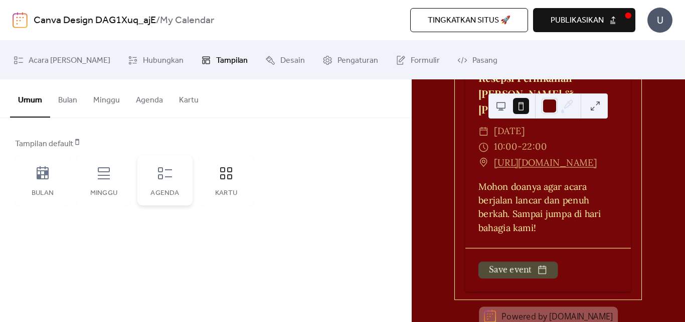
click at [158, 187] on div "Agenda" at bounding box center [164, 180] width 55 height 50
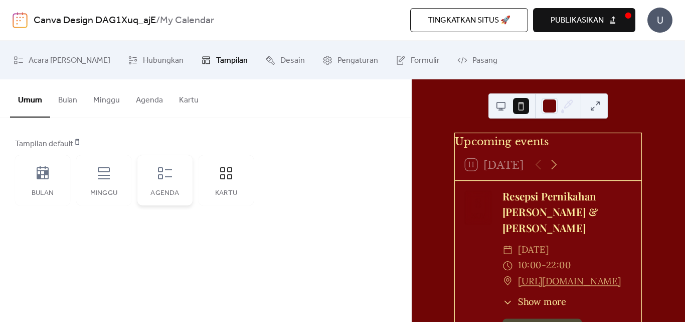
click at [165, 180] on icon at bounding box center [165, 173] width 16 height 16
click at [231, 181] on icon at bounding box center [226, 173] width 16 height 16
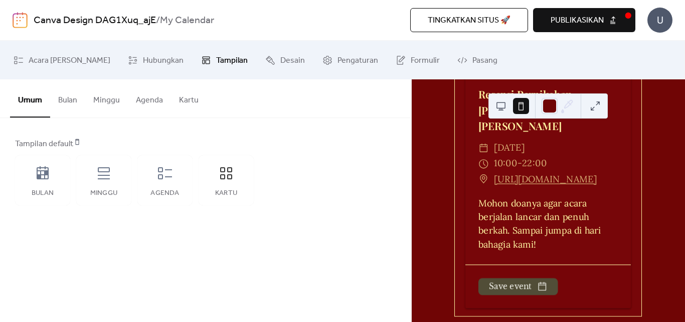
scroll to position [214, 0]
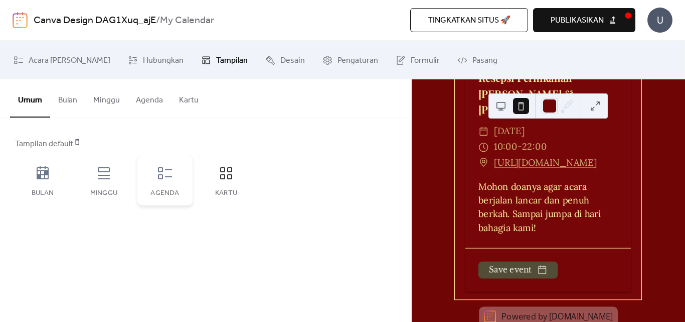
click at [179, 167] on div "Agenda" at bounding box center [164, 180] width 55 height 50
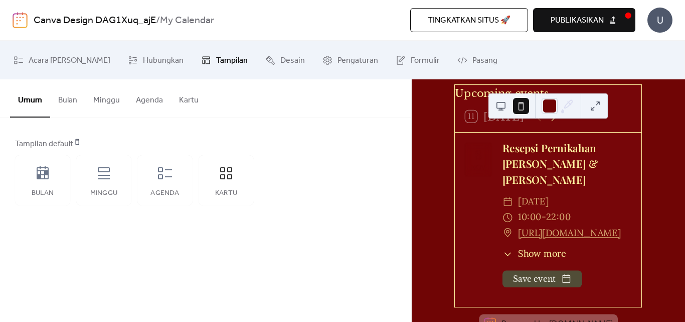
scroll to position [71, 0]
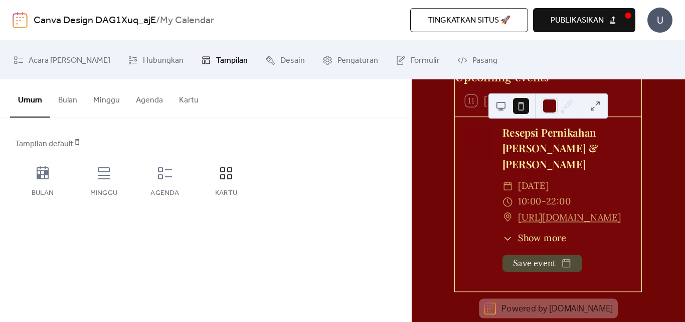
click at [508, 239] on icon at bounding box center [508, 238] width 11 height 11
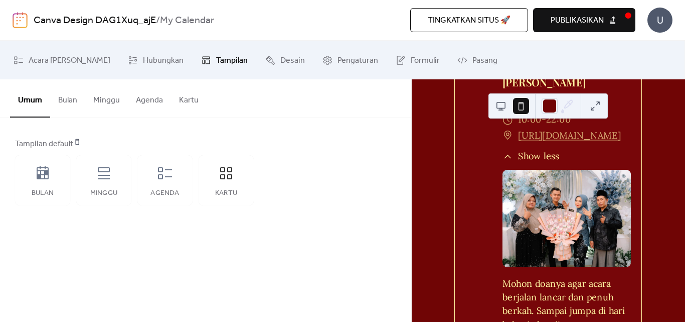
scroll to position [238, 0]
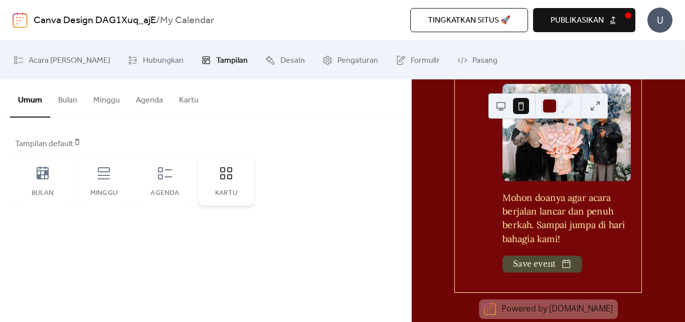
click at [228, 179] on icon at bounding box center [226, 173] width 12 height 12
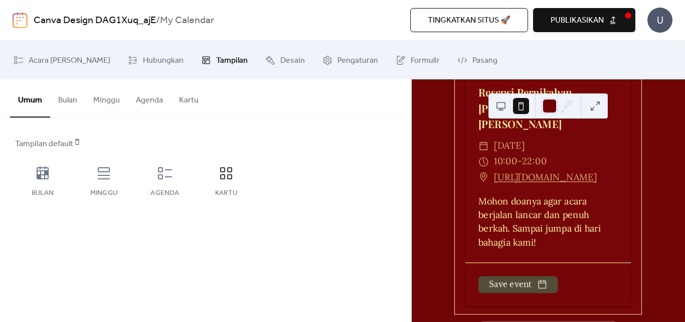
scroll to position [214, 0]
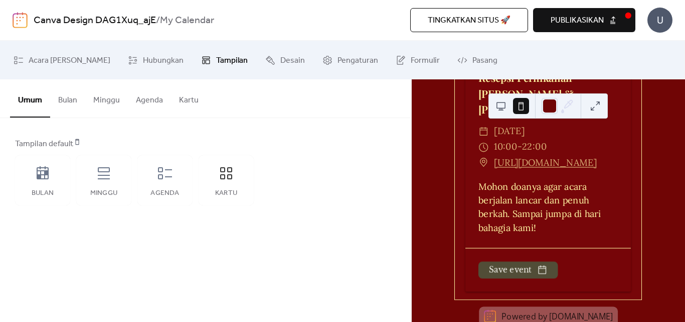
click at [570, 18] on span "publikasikan" at bounding box center [577, 21] width 53 height 12
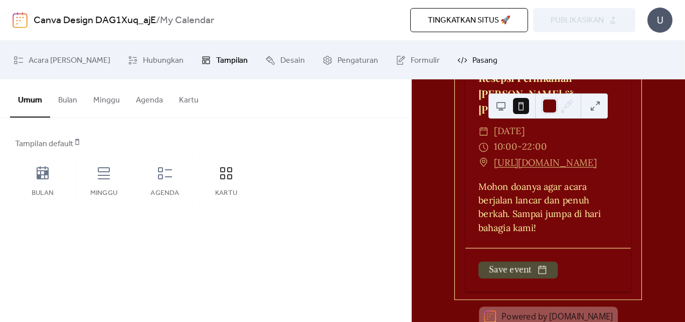
click at [450, 62] on link "Pasang" at bounding box center [477, 60] width 55 height 31
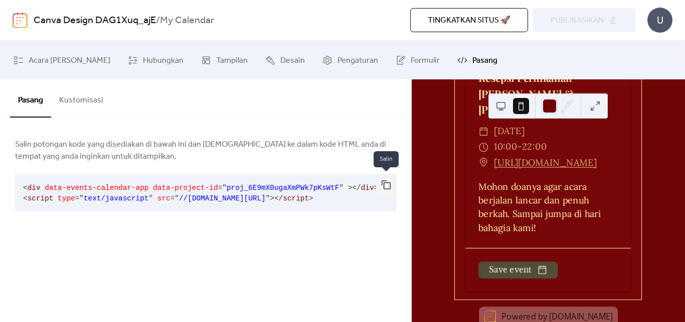
click at [387, 186] on button "button" at bounding box center [386, 185] width 20 height 22
